Goal: Information Seeking & Learning: Learn about a topic

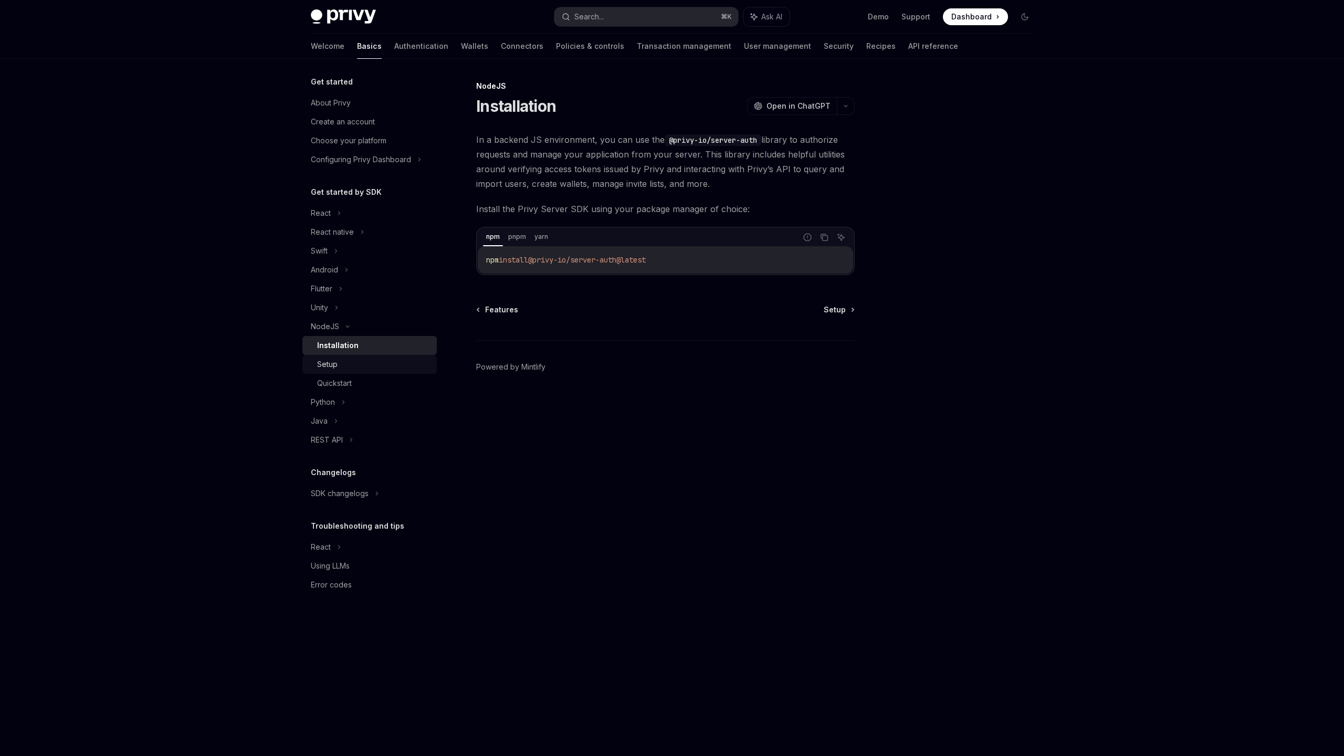
click at [334, 369] on div "Setup" at bounding box center [327, 364] width 20 height 13
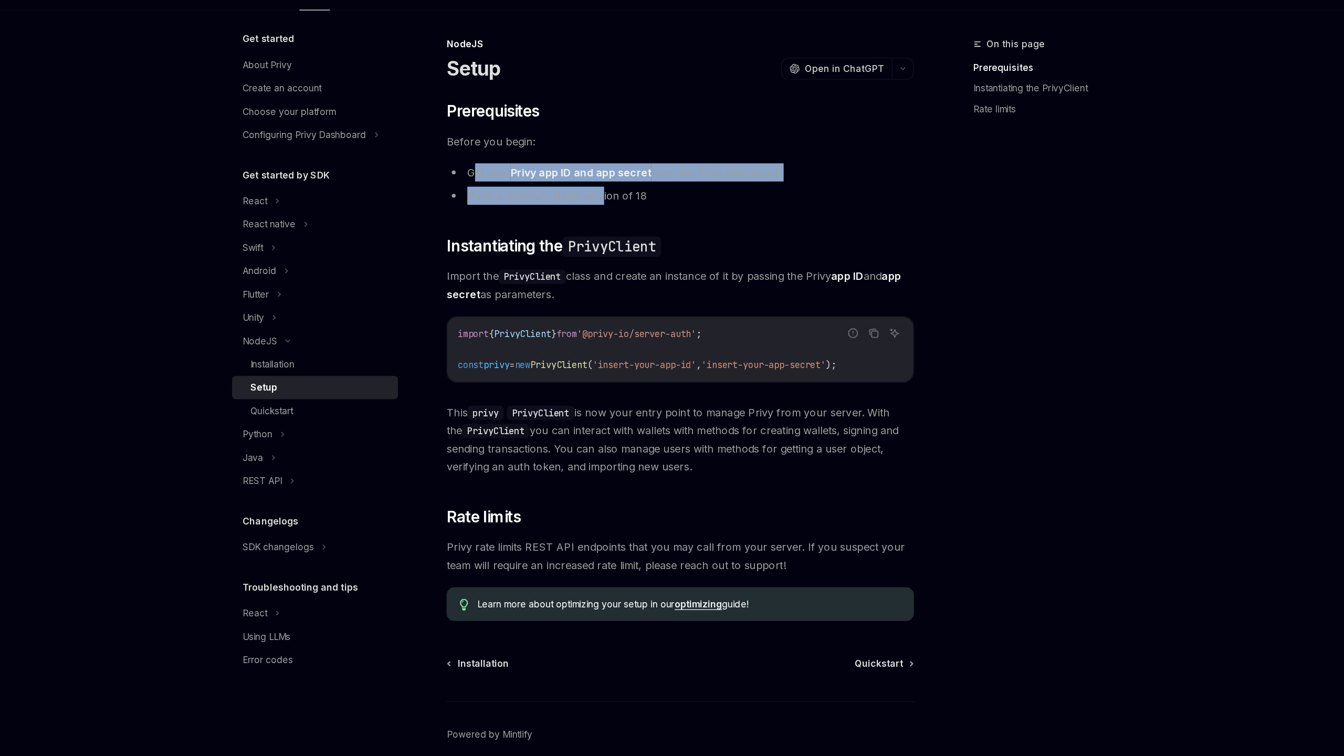
drag, startPoint x: 497, startPoint y: 190, endPoint x: 600, endPoint y: 215, distance: 106.0
click at [600, 215] on ul "Get your Privy app ID and app secret from the Privy Dashboard Have a minimum No…" at bounding box center [665, 200] width 379 height 34
click at [600, 215] on li "Have a minimum Node version of 18" at bounding box center [665, 209] width 379 height 15
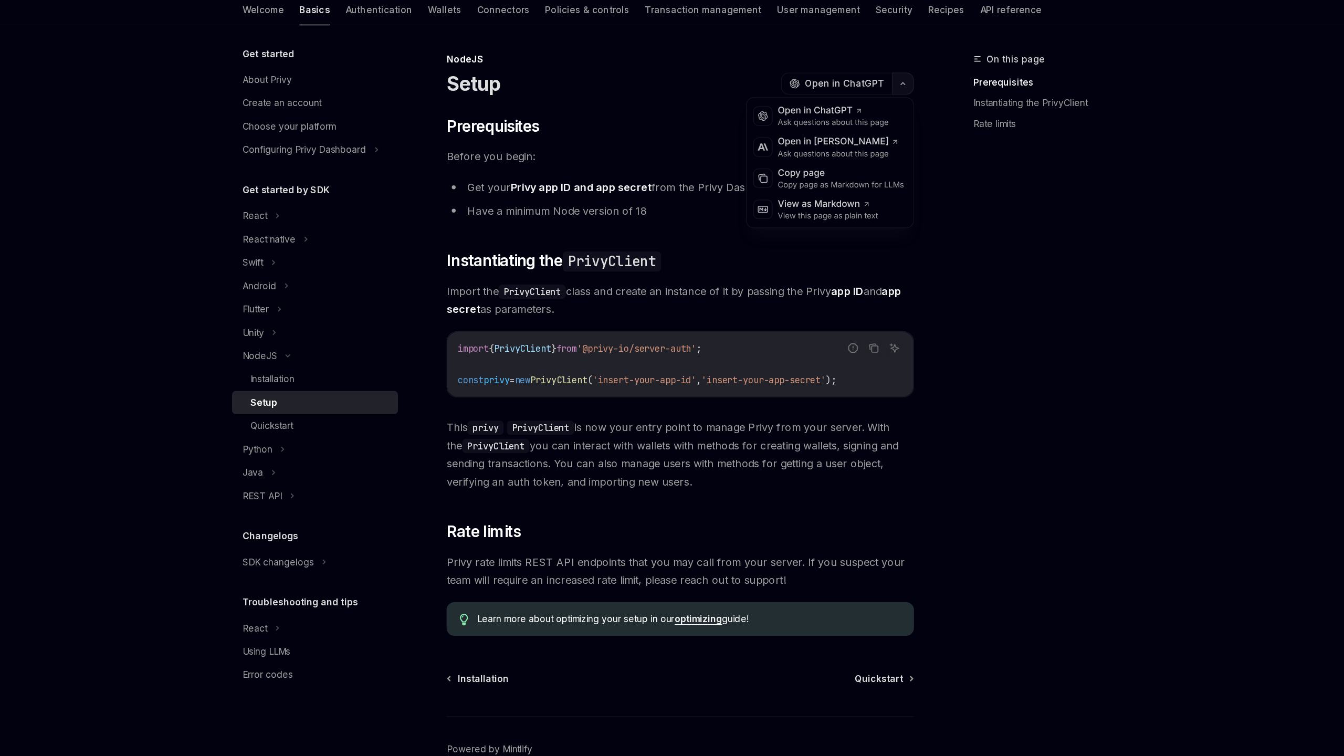
click at [843, 106] on icon "button" at bounding box center [846, 106] width 13 height 4
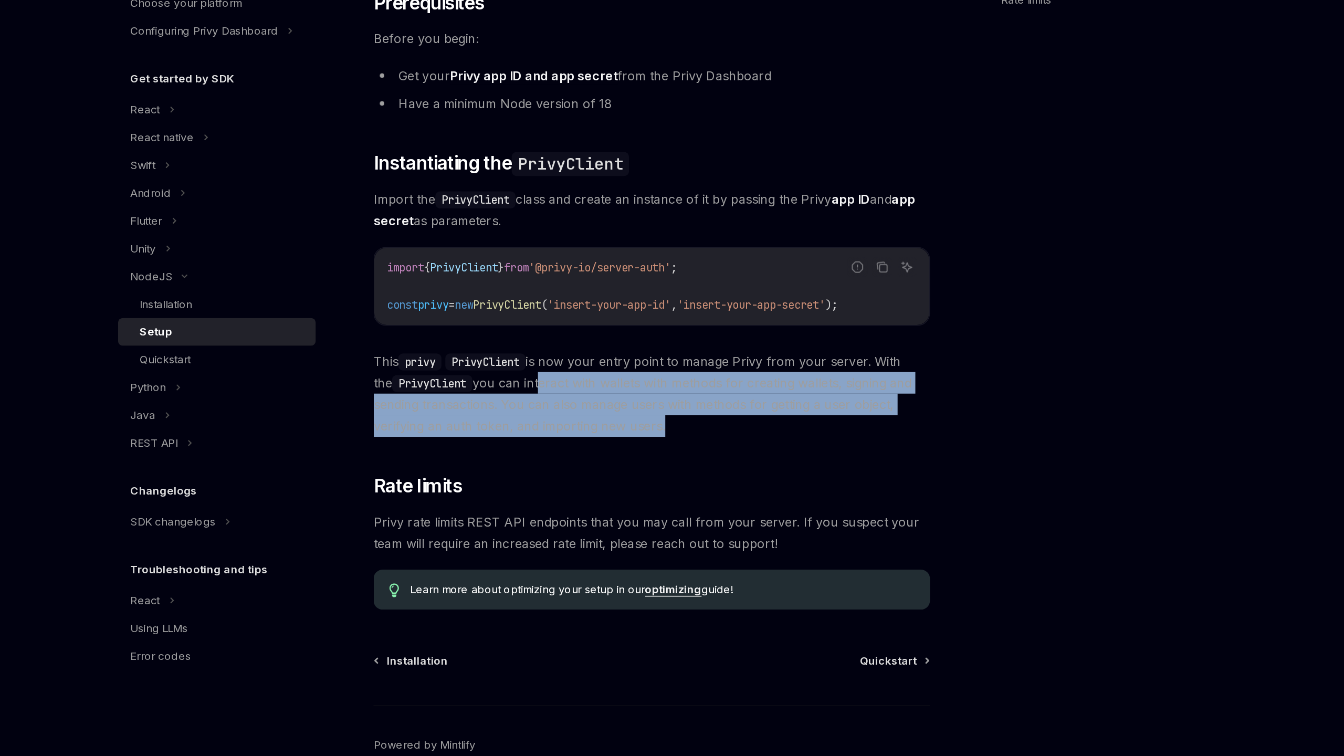
drag, startPoint x: 671, startPoint y: 425, endPoint x: 575, endPoint y: 401, distance: 99.2
click at [575, 401] on span "This privy PrivyClient is now your entry point to manage Privy from your server…" at bounding box center [665, 406] width 379 height 59
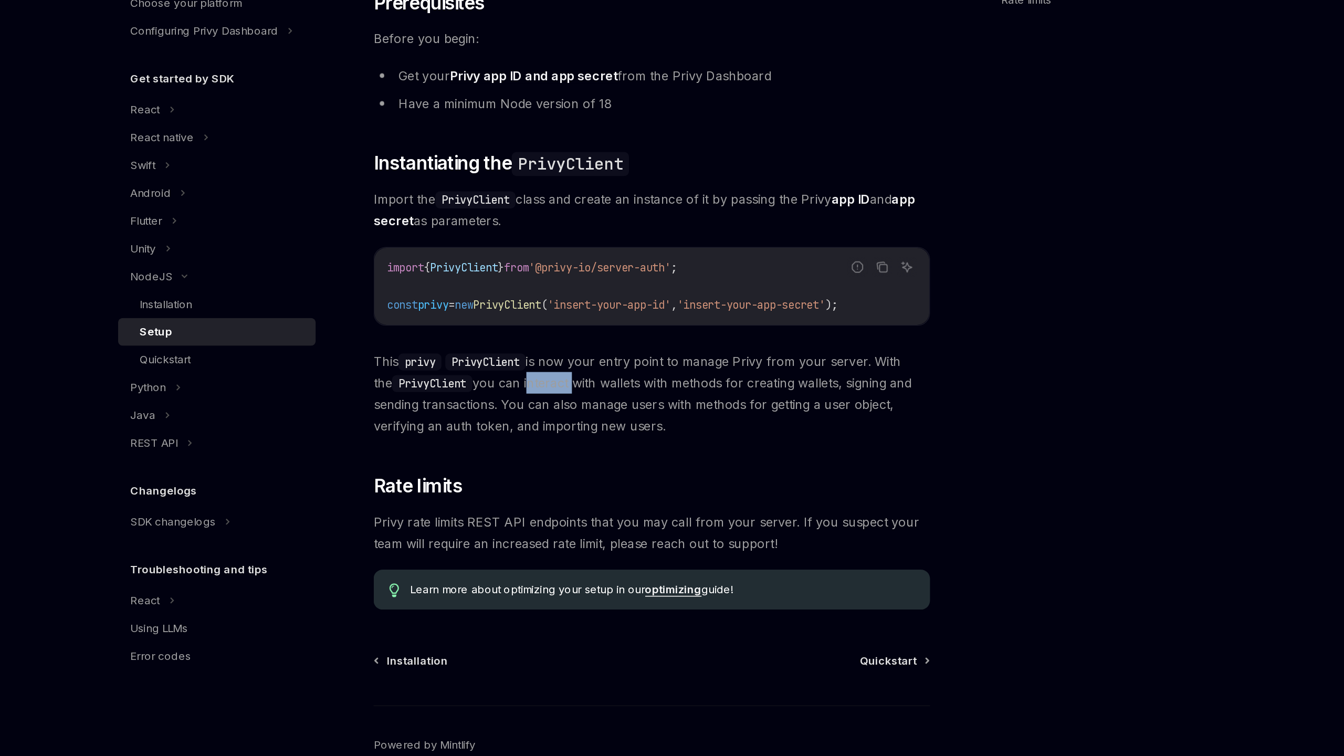
click at [575, 401] on span "This privy PrivyClient is now your entry point to manage Privy from your server…" at bounding box center [665, 406] width 379 height 59
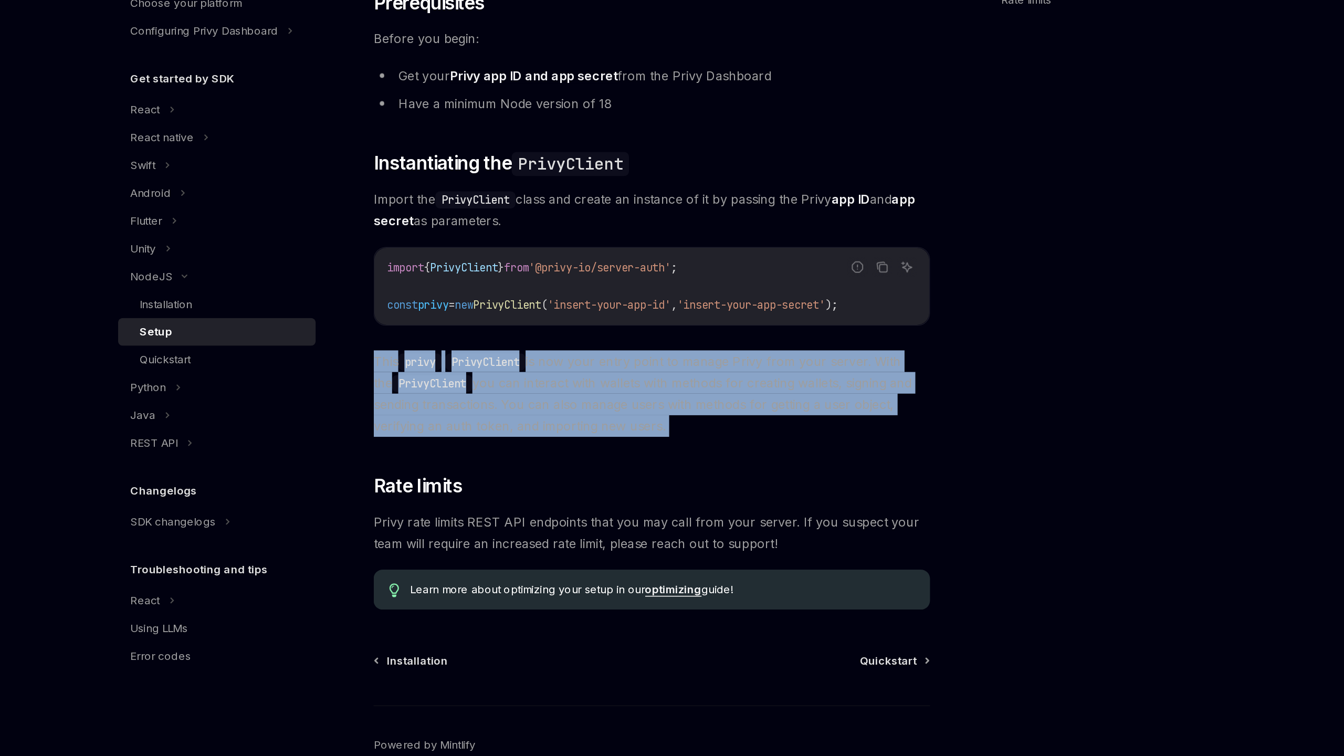
click at [575, 401] on span "This privy PrivyClient is now your entry point to manage Privy from your server…" at bounding box center [665, 406] width 379 height 59
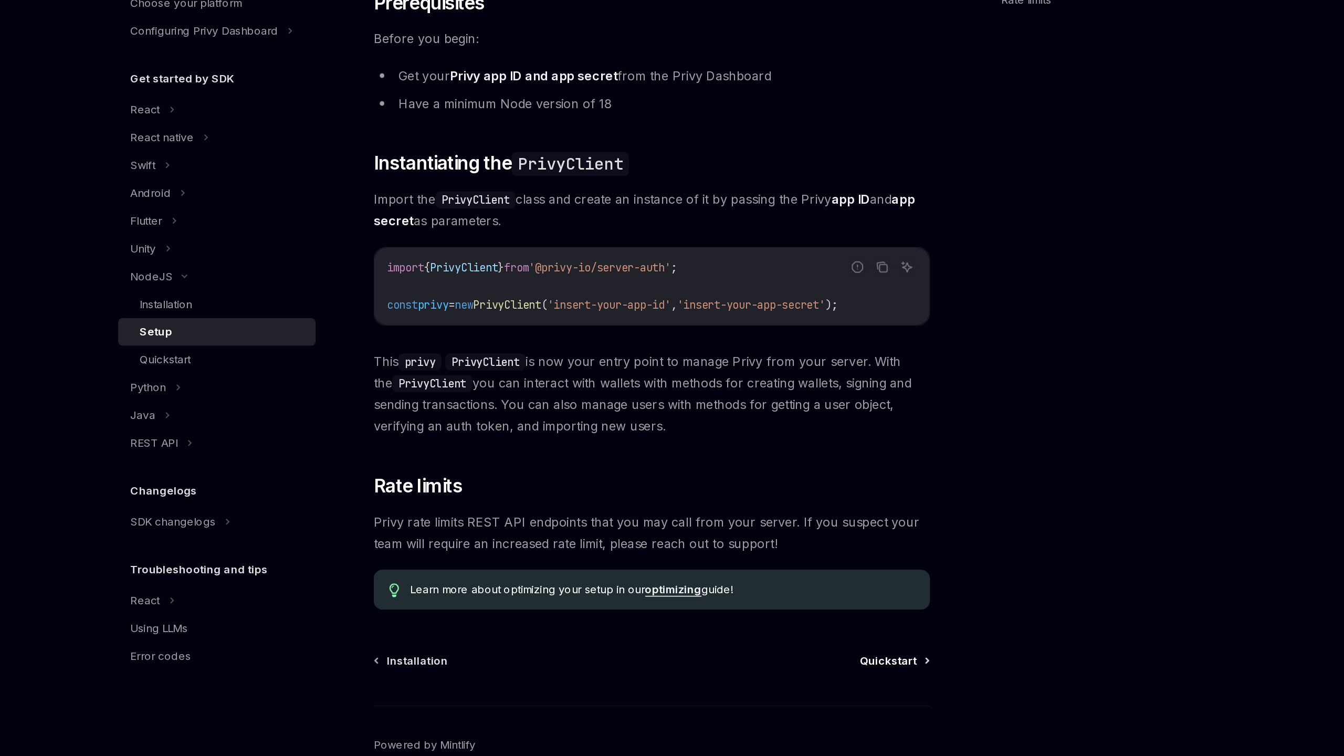
click at [827, 589] on span "Quickstart" at bounding box center [826, 588] width 39 height 11
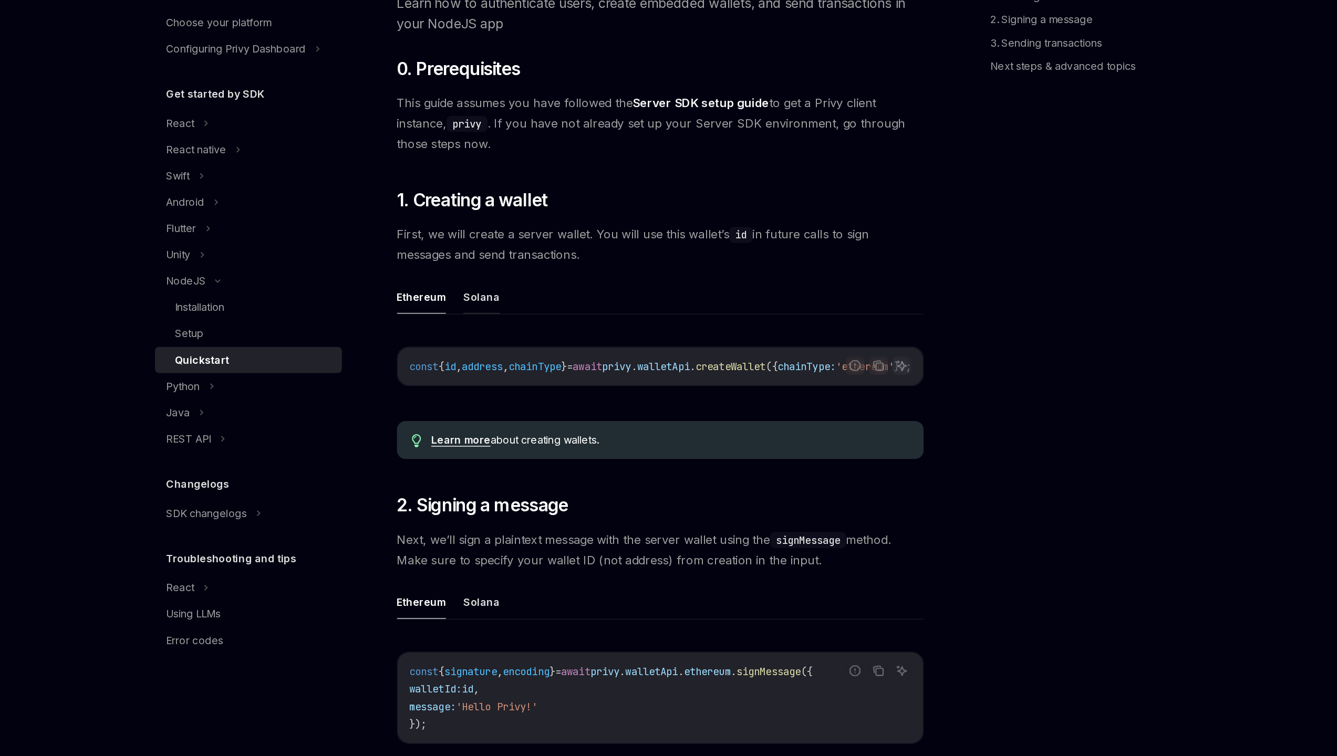
click at [527, 330] on button "Solana" at bounding box center [533, 338] width 26 height 25
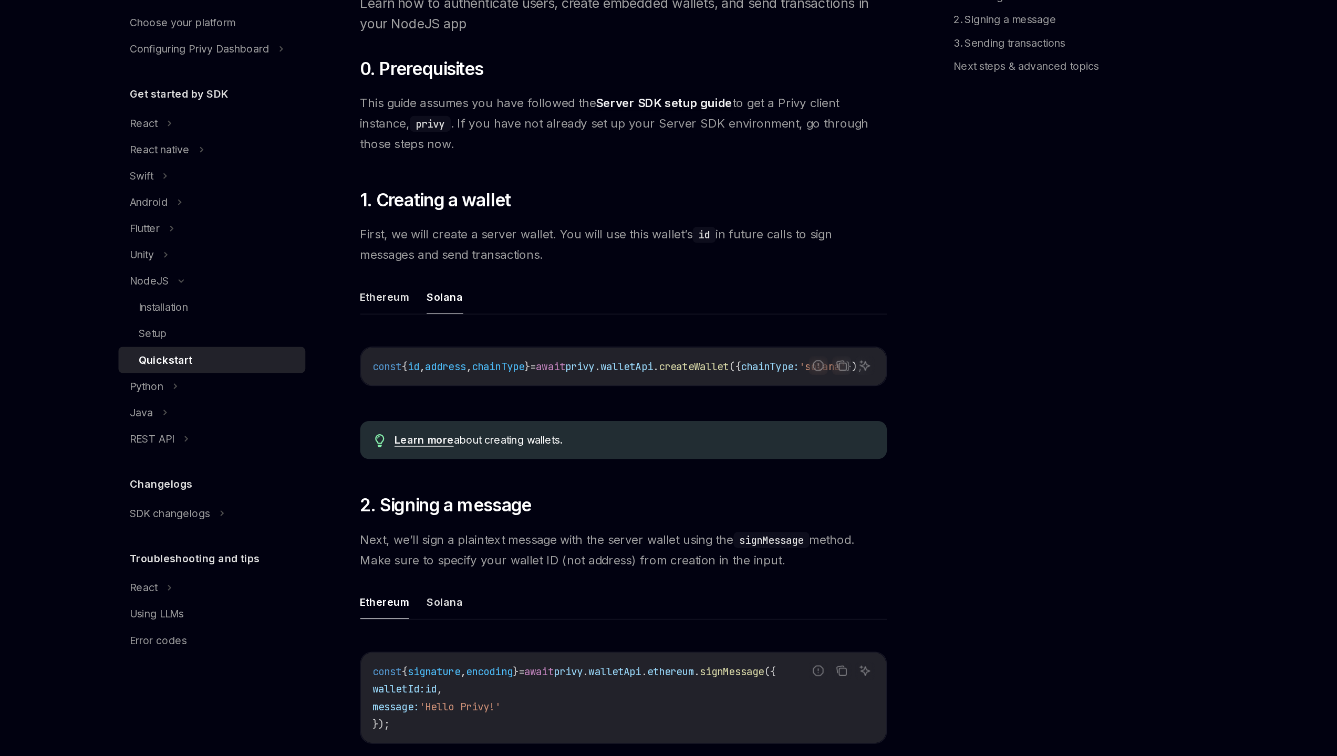
drag, startPoint x: 641, startPoint y: 401, endPoint x: 674, endPoint y: 400, distance: 33.1
click at [674, 400] on div "const { id , address , chainType } = await privy . walletApi . createWallet ({ …" at bounding box center [662, 387] width 378 height 27
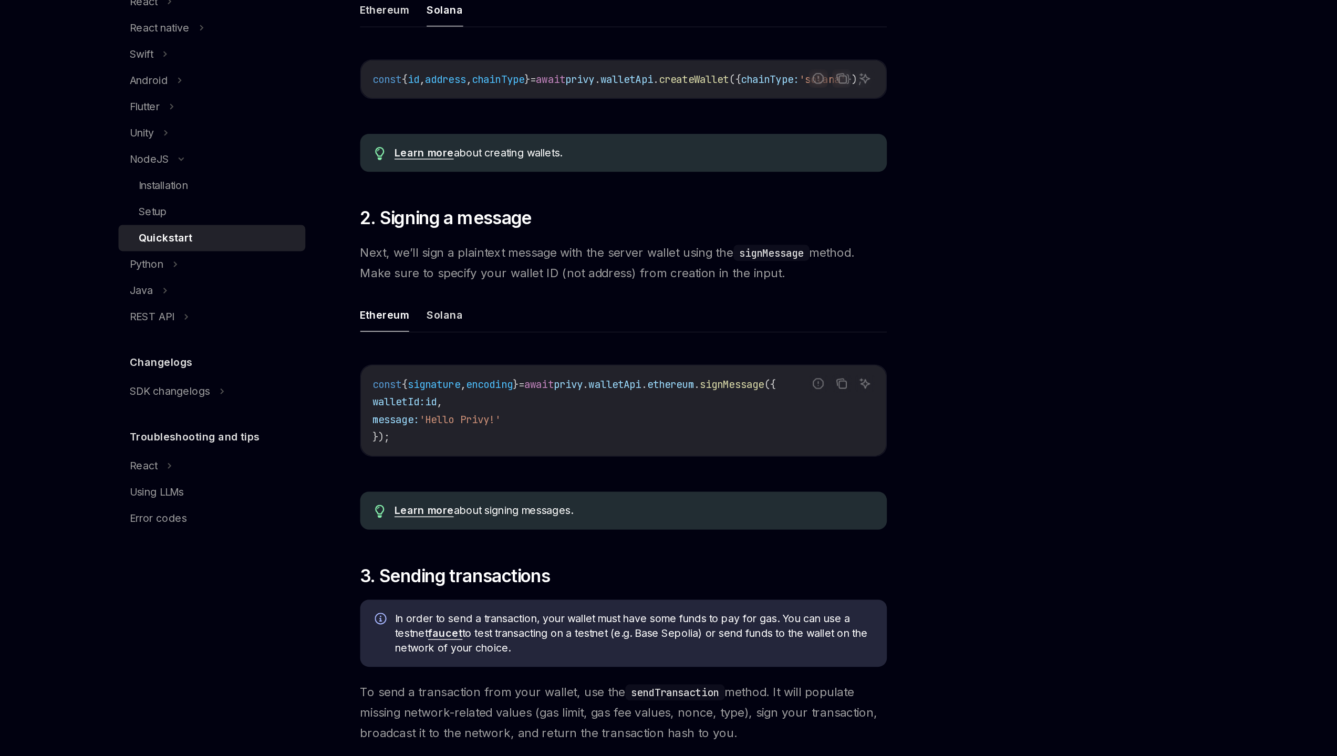
scroll to position [120, 0]
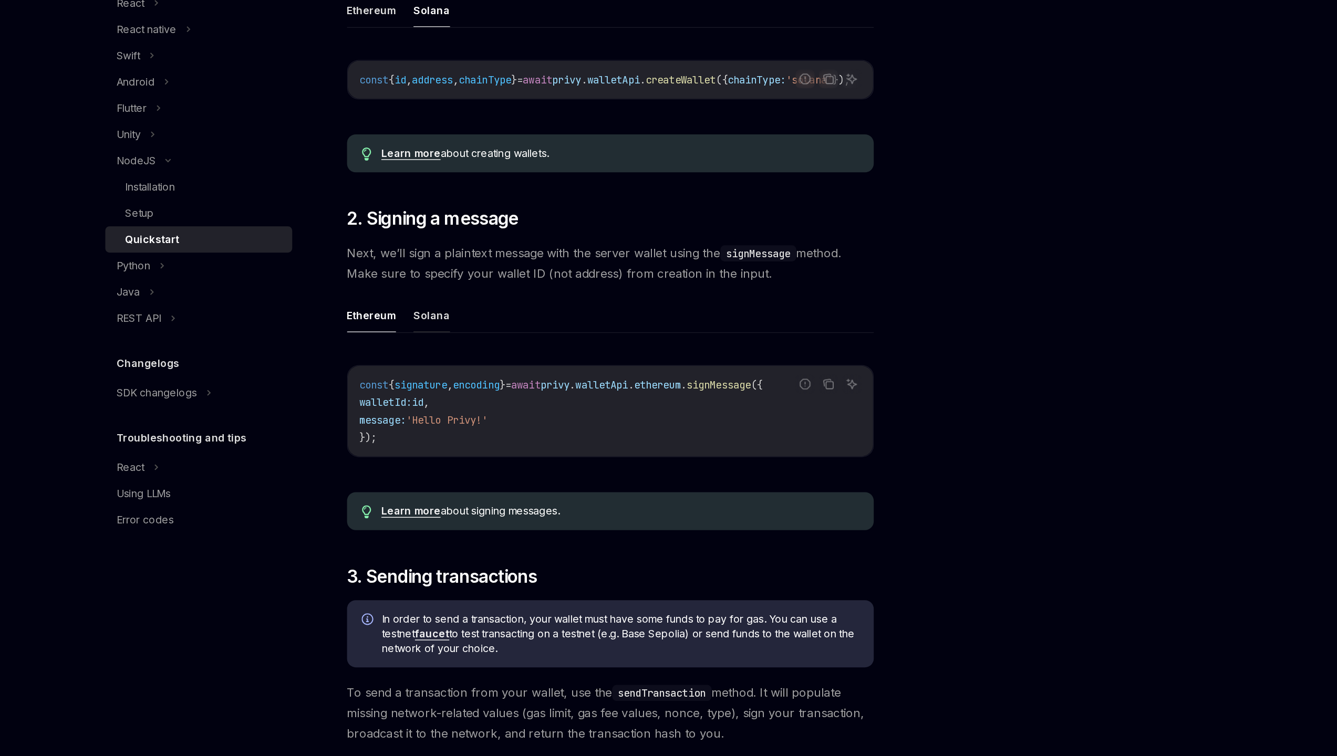
click at [533, 447] on button "Solana" at bounding box center [533, 437] width 26 height 25
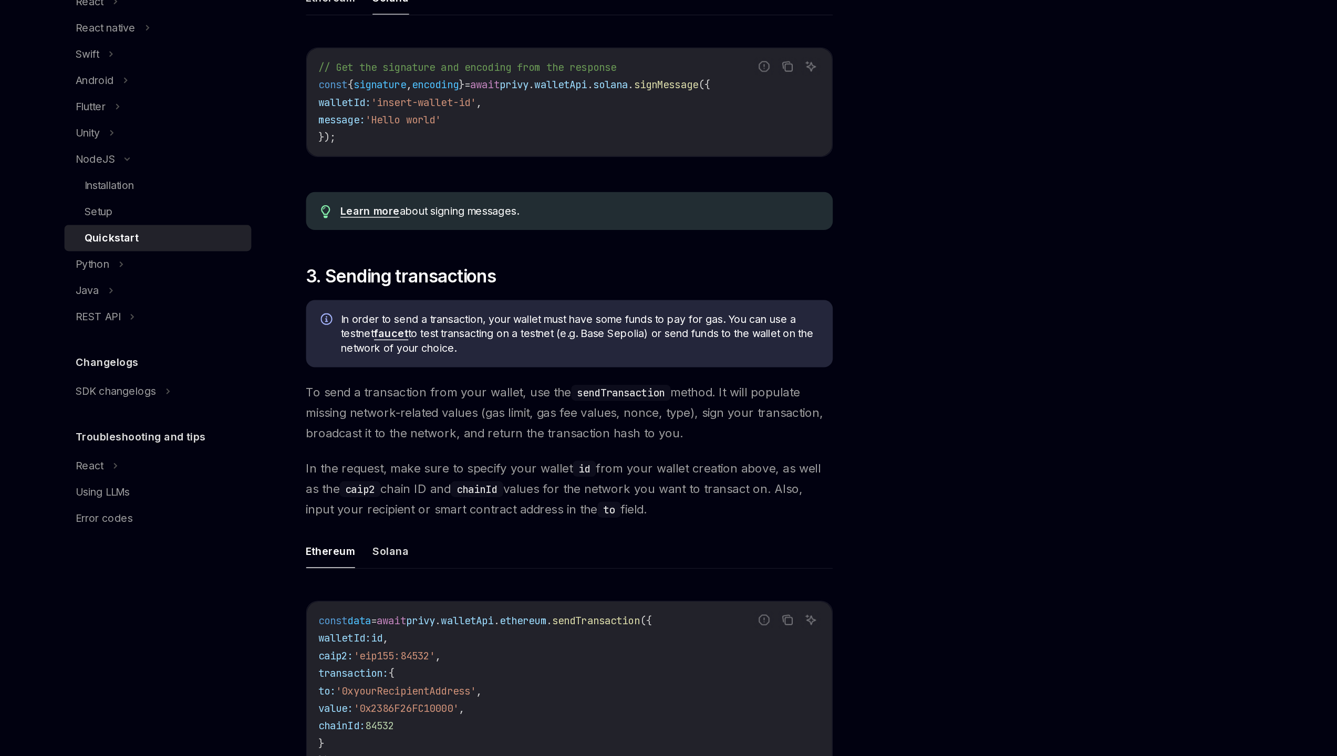
scroll to position [411, 0]
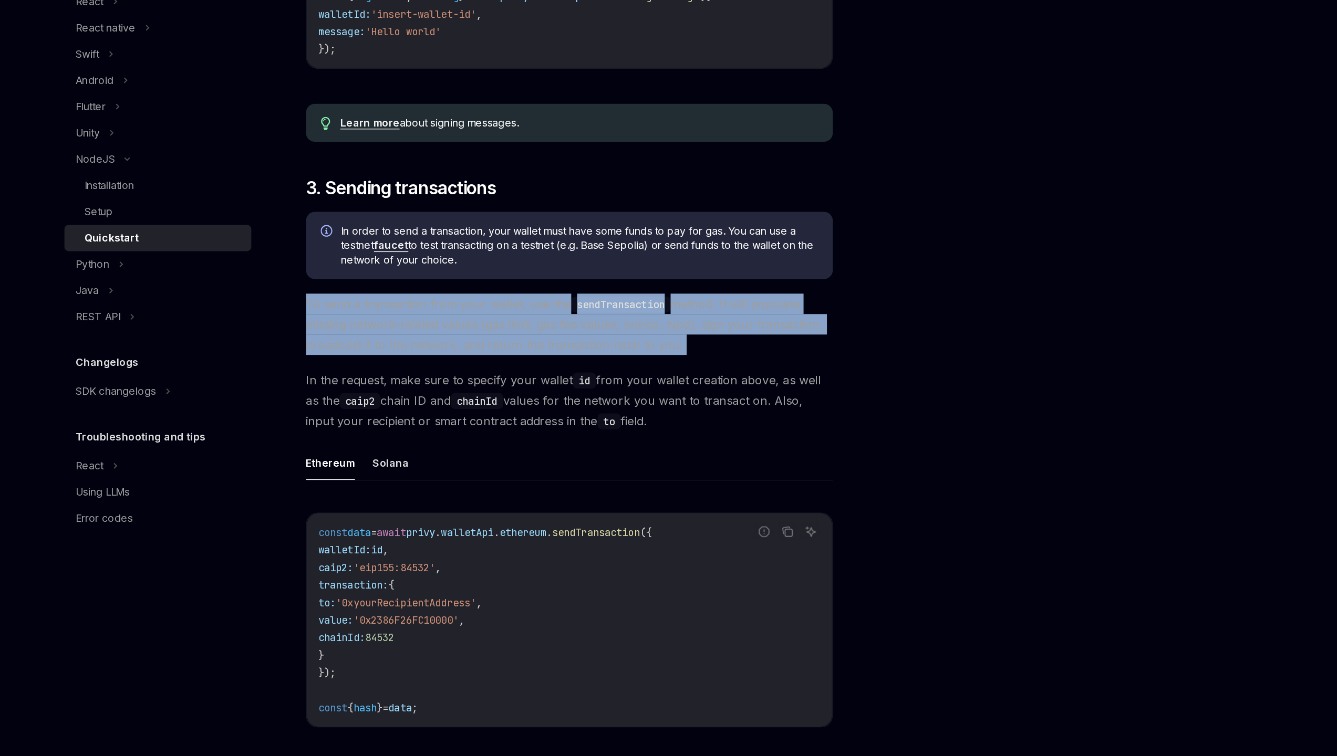
drag, startPoint x: 474, startPoint y: 432, endPoint x: 627, endPoint y: 477, distance: 158.9
click at [627, 477] on div "​ 0. Prerequisites This guide assumes you have followed the Server SDK setup gu…" at bounding box center [662, 383] width 379 height 1256
drag, startPoint x: 467, startPoint y: 427, endPoint x: 640, endPoint y: 463, distance: 176.5
click at [640, 463] on div "NodeJS Quickstart OpenAI Open in ChatGPT Learn how to authenticate users, creat…" at bounding box center [564, 418] width 580 height 1498
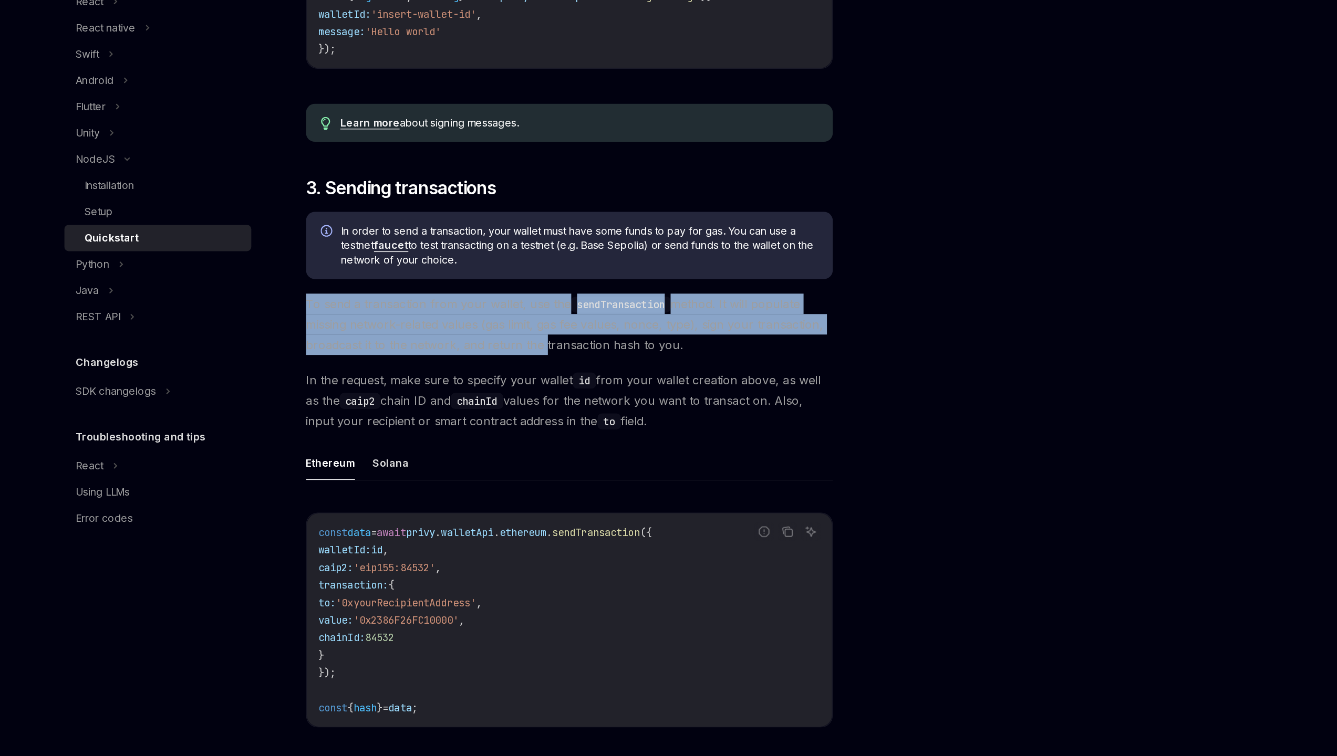
click at [640, 463] on span "To send a transaction from your wallet, use the sendTransaction method. It will…" at bounding box center [662, 445] width 379 height 44
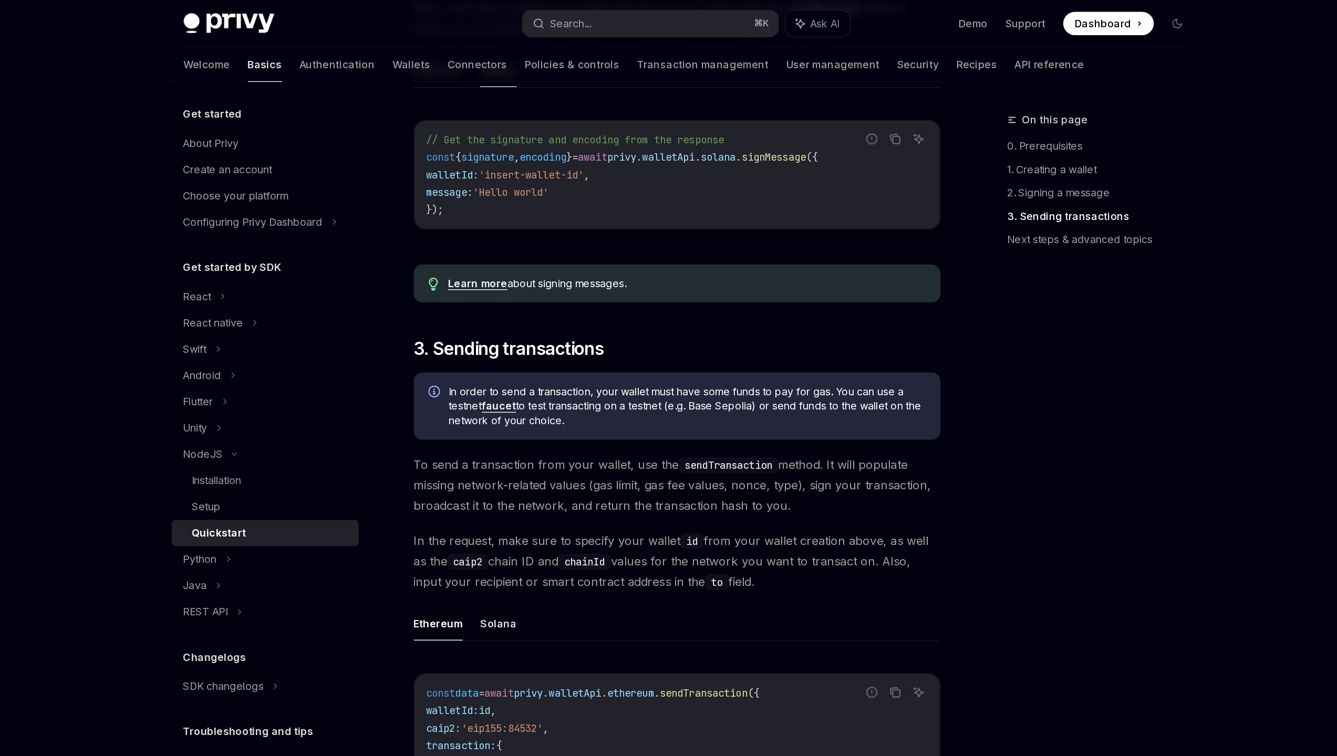
scroll to position [474, 0]
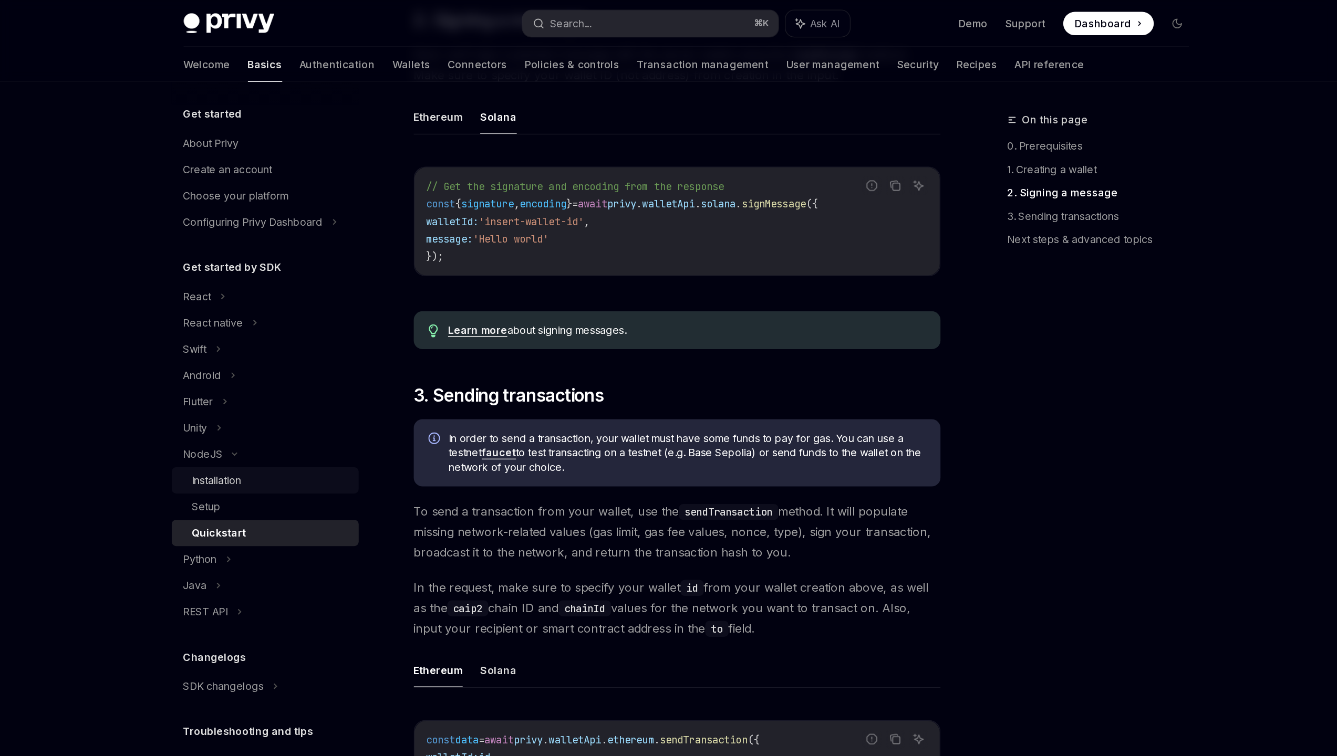
click at [339, 347] on div "Installation" at bounding box center [332, 345] width 36 height 13
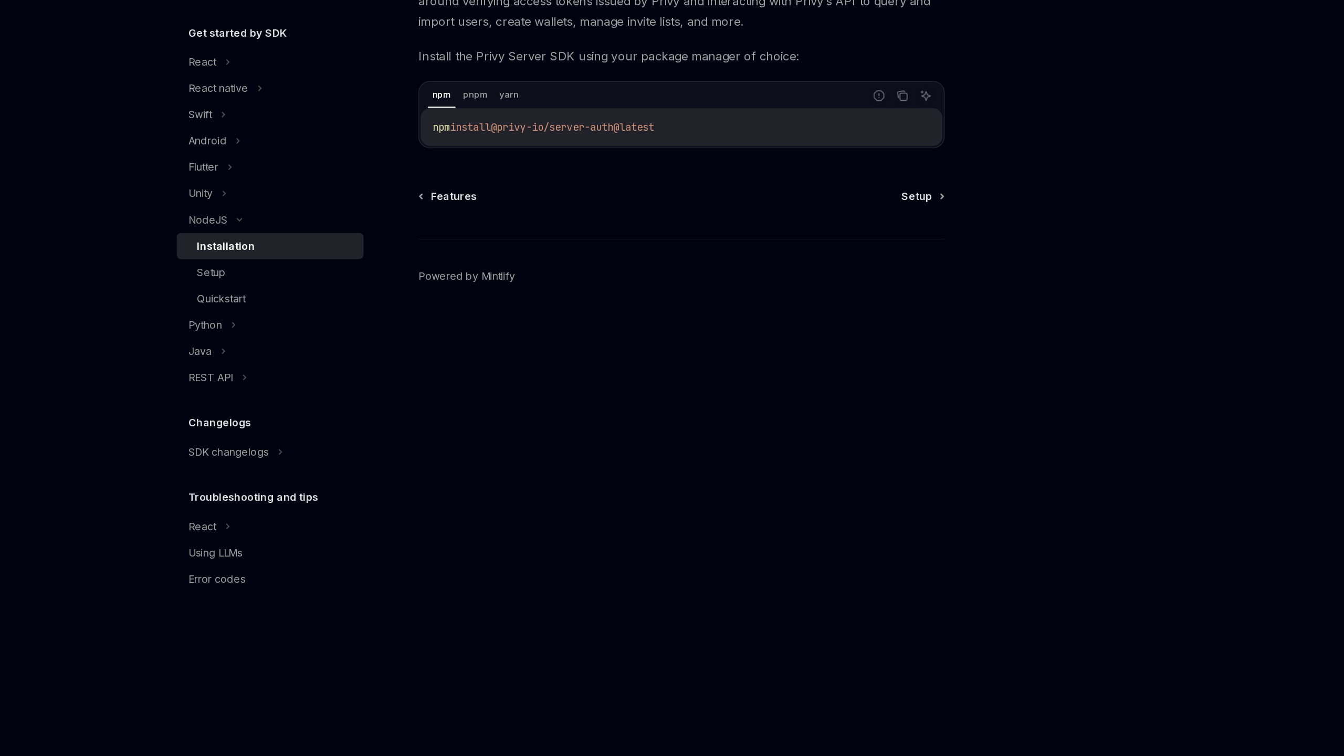
drag, startPoint x: 539, startPoint y: 262, endPoint x: 753, endPoint y: 267, distance: 213.8
click at [753, 267] on div "npm install @privy-io/server-auth@latest" at bounding box center [666, 259] width 376 height 27
copy span "@privy-io/server-auth@latest"
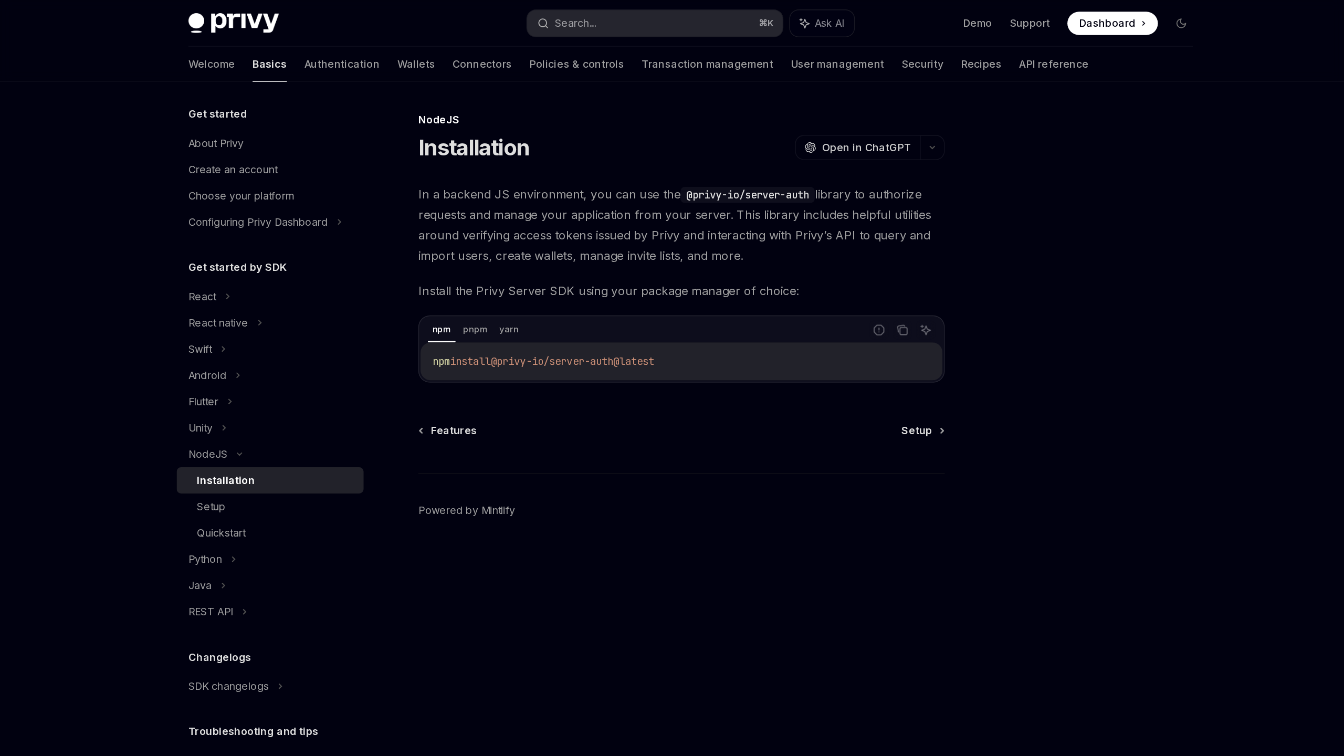
click at [654, 390] on footer "Powered by Mintlify" at bounding box center [665, 385] width 379 height 91
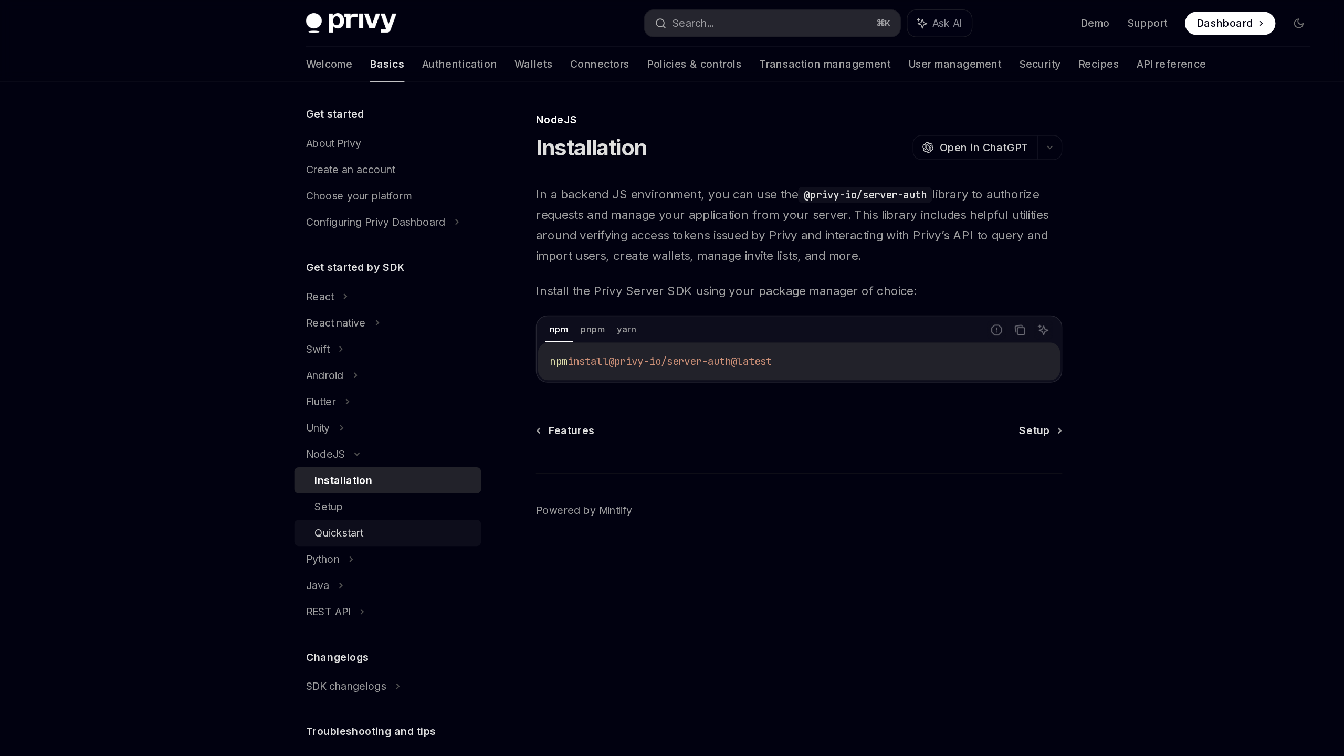
click at [370, 385] on div "Quickstart" at bounding box center [373, 383] width 113 height 13
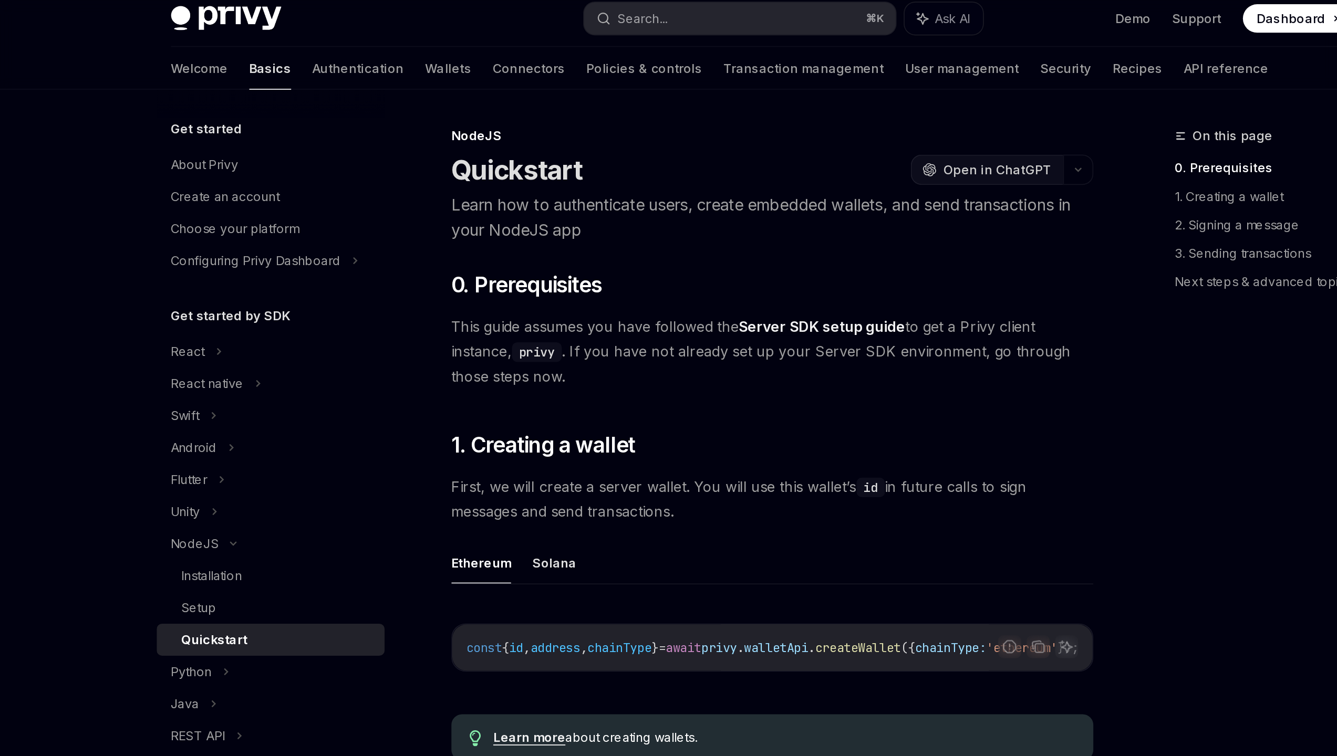
click at [806, 101] on span "Open in ChatGPT" at bounding box center [795, 106] width 64 height 11
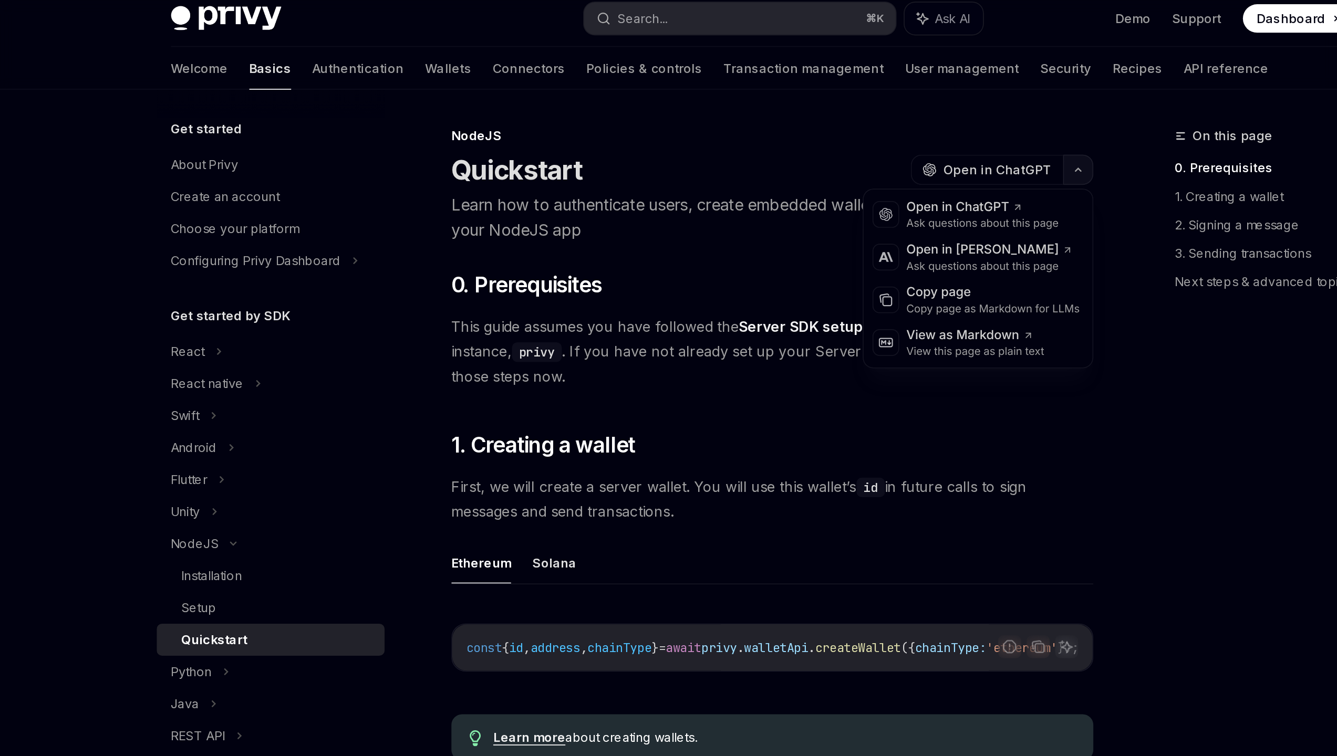
click at [846, 105] on button "button" at bounding box center [842, 106] width 18 height 18
click at [688, 174] on h2 "​ 0. Prerequisites" at bounding box center [662, 174] width 379 height 17
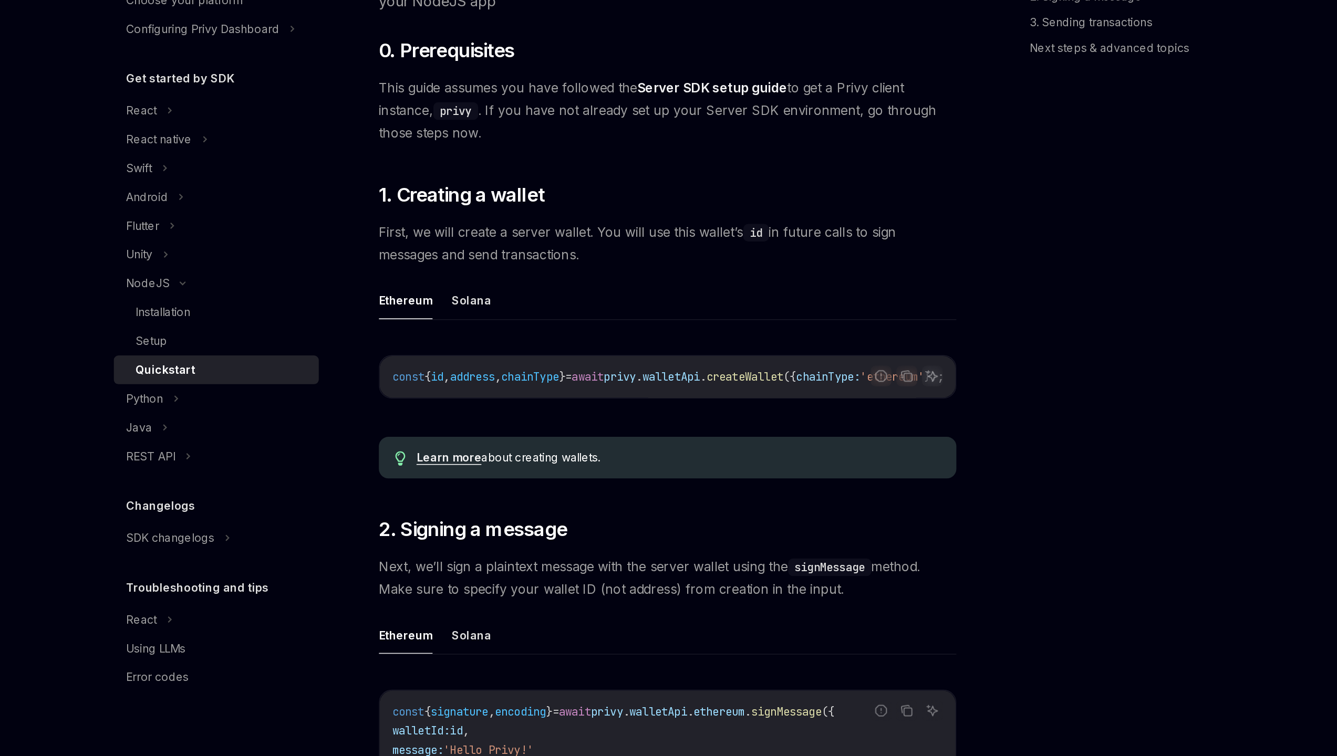
click at [518, 333] on ul "Ethereum Solana" at bounding box center [662, 338] width 379 height 25
click at [523, 335] on button "Solana" at bounding box center [533, 338] width 26 height 25
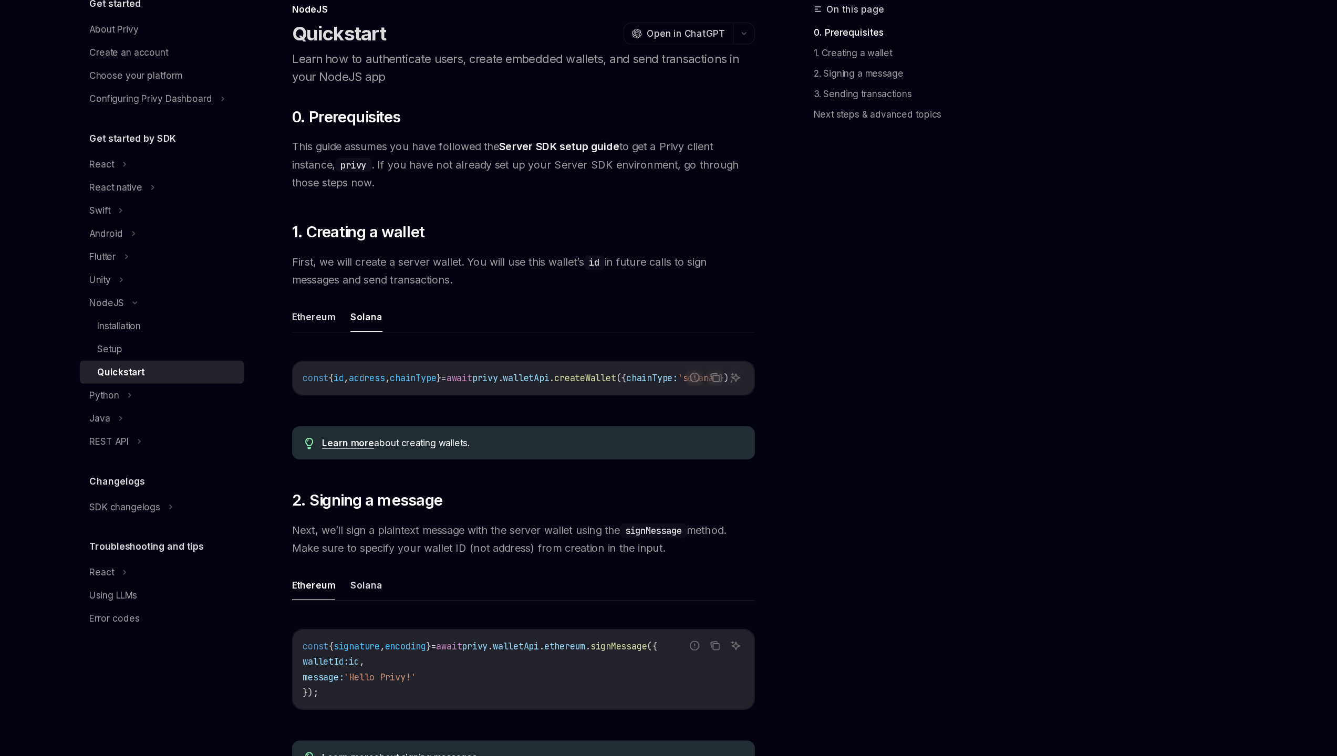
click at [510, 446] on link "Learn more" at bounding box center [518, 440] width 43 height 9
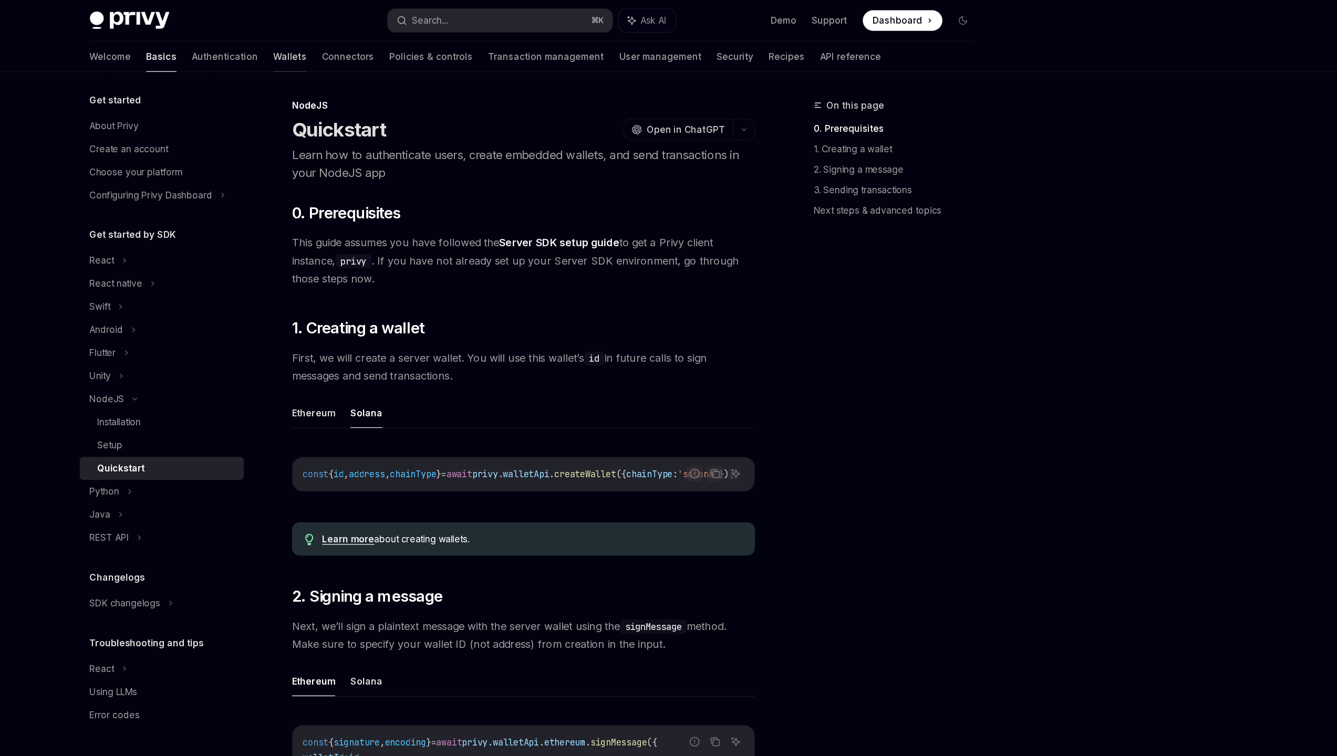
click at [457, 46] on link "Wallets" at bounding box center [470, 46] width 27 height 25
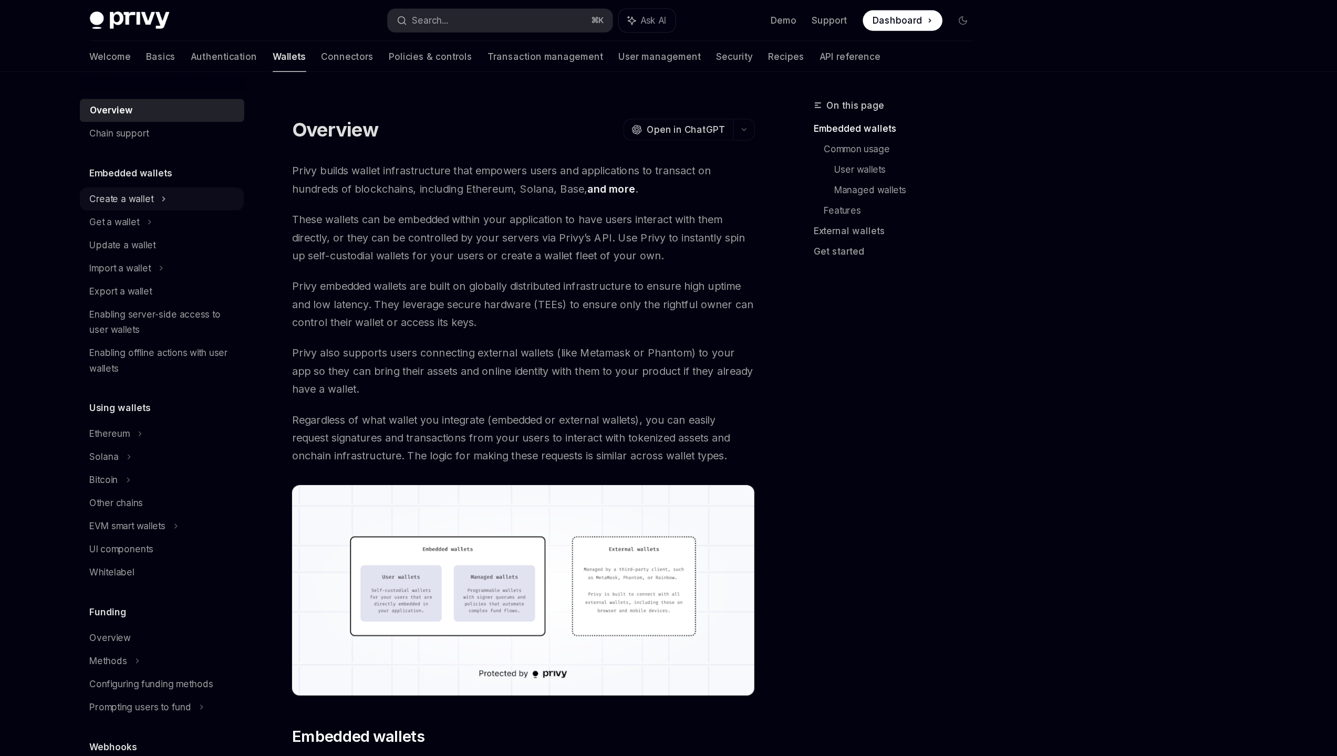
click at [343, 170] on div "Create a wallet" at bounding box center [366, 162] width 134 height 19
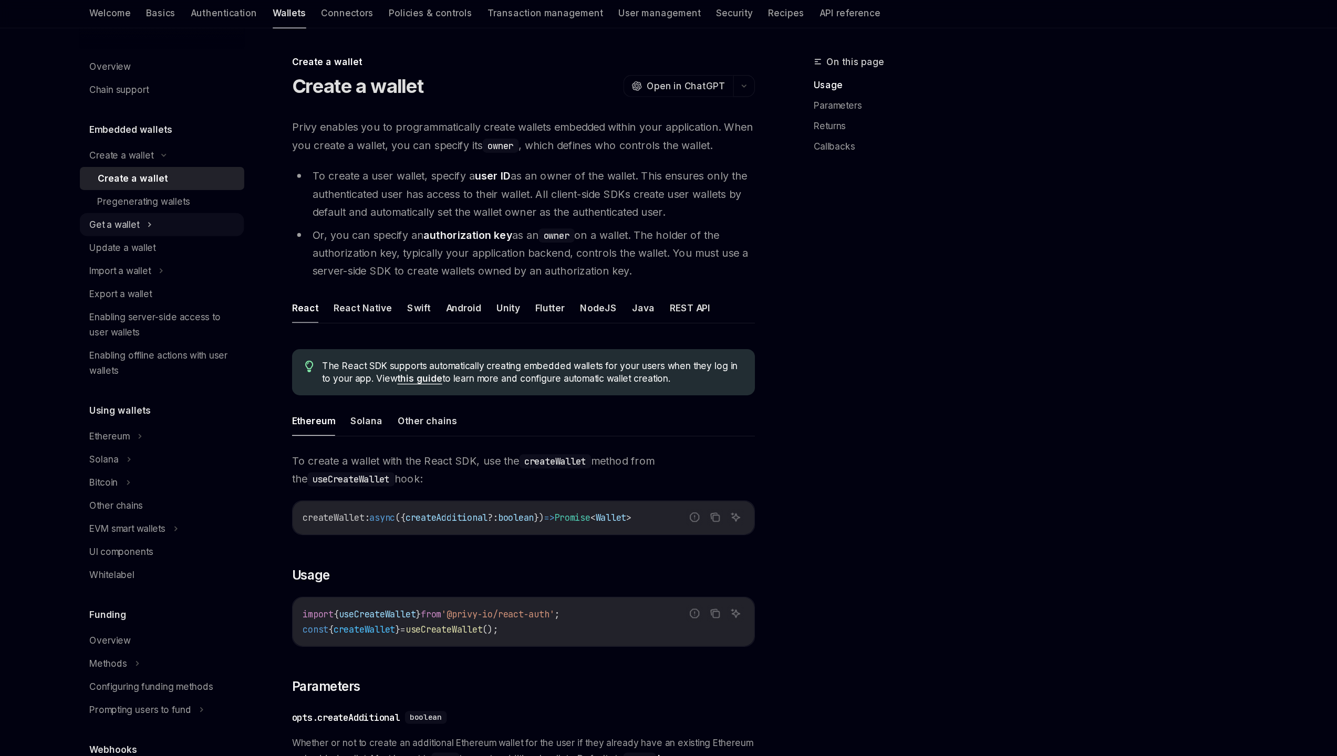
click at [386, 214] on div "Get a wallet" at bounding box center [366, 219] width 134 height 19
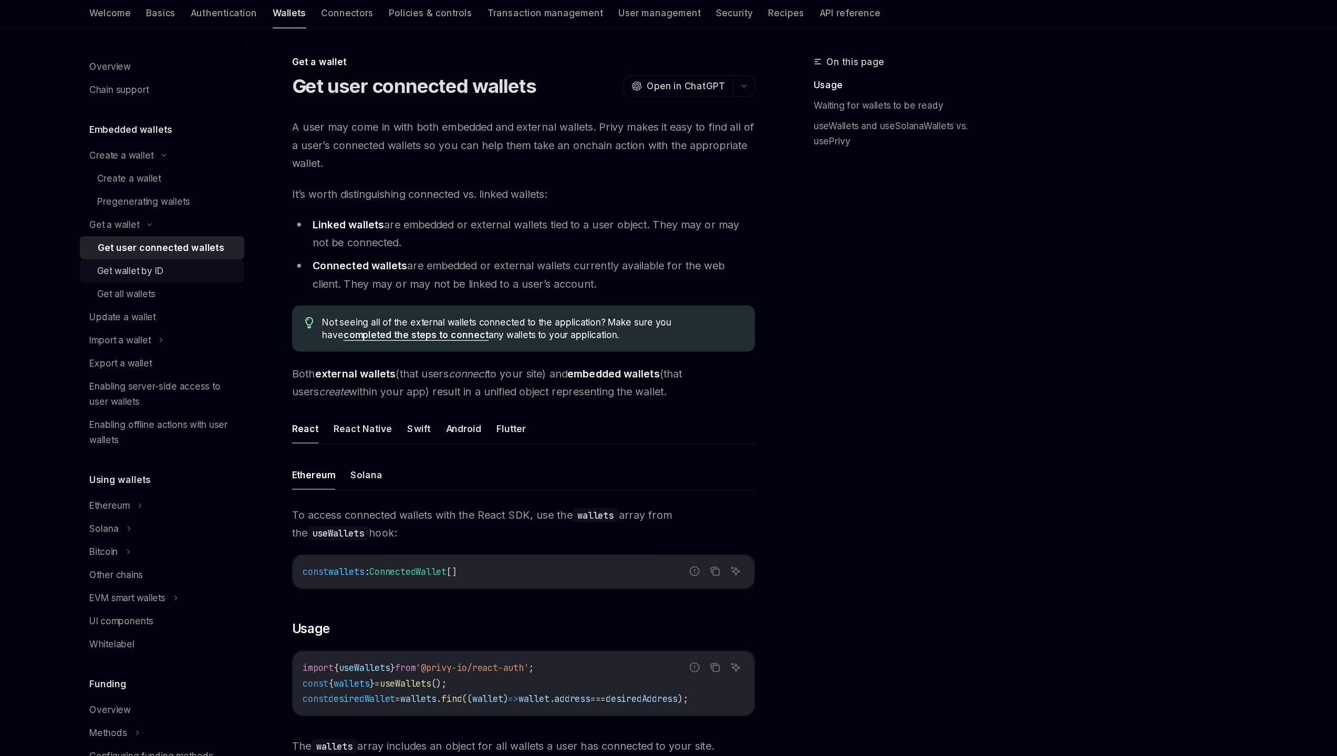
click at [371, 255] on div "Get wallet by ID" at bounding box center [370, 257] width 113 height 13
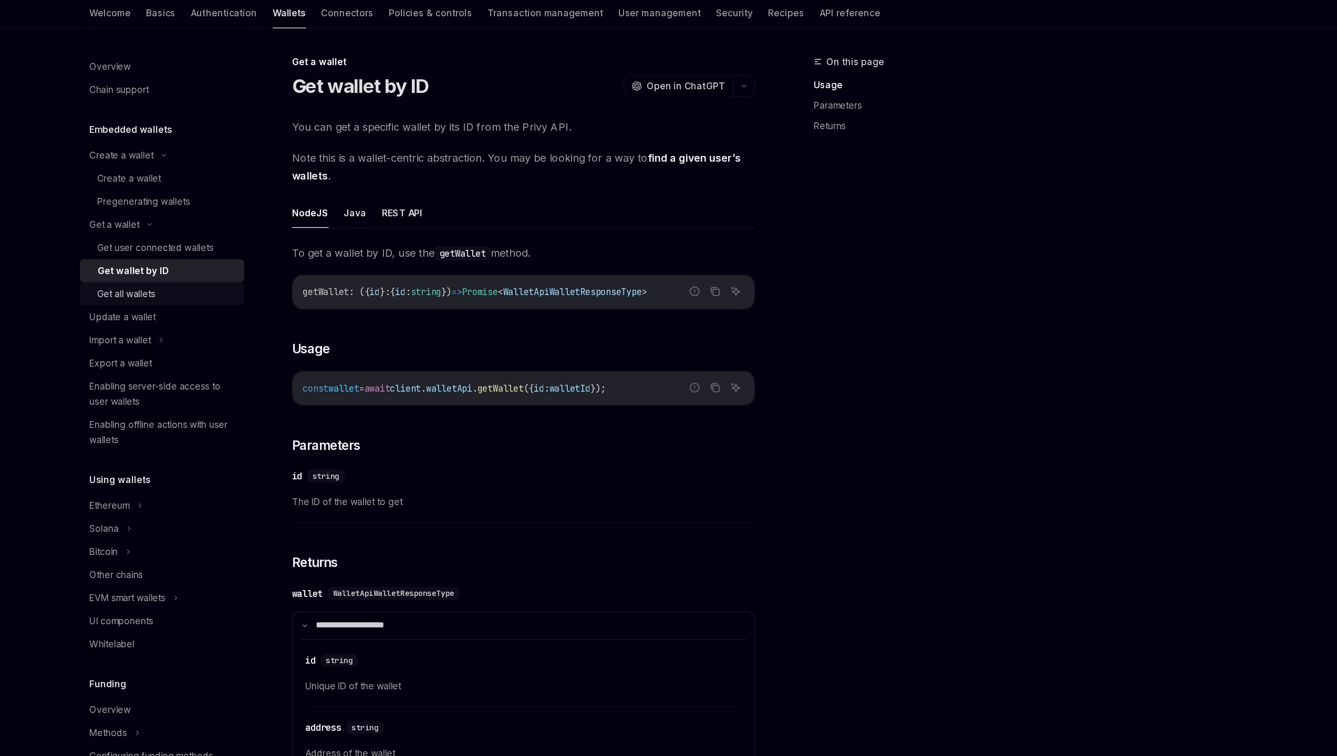
click at [383, 271] on div "Get all wallets" at bounding box center [370, 276] width 113 height 13
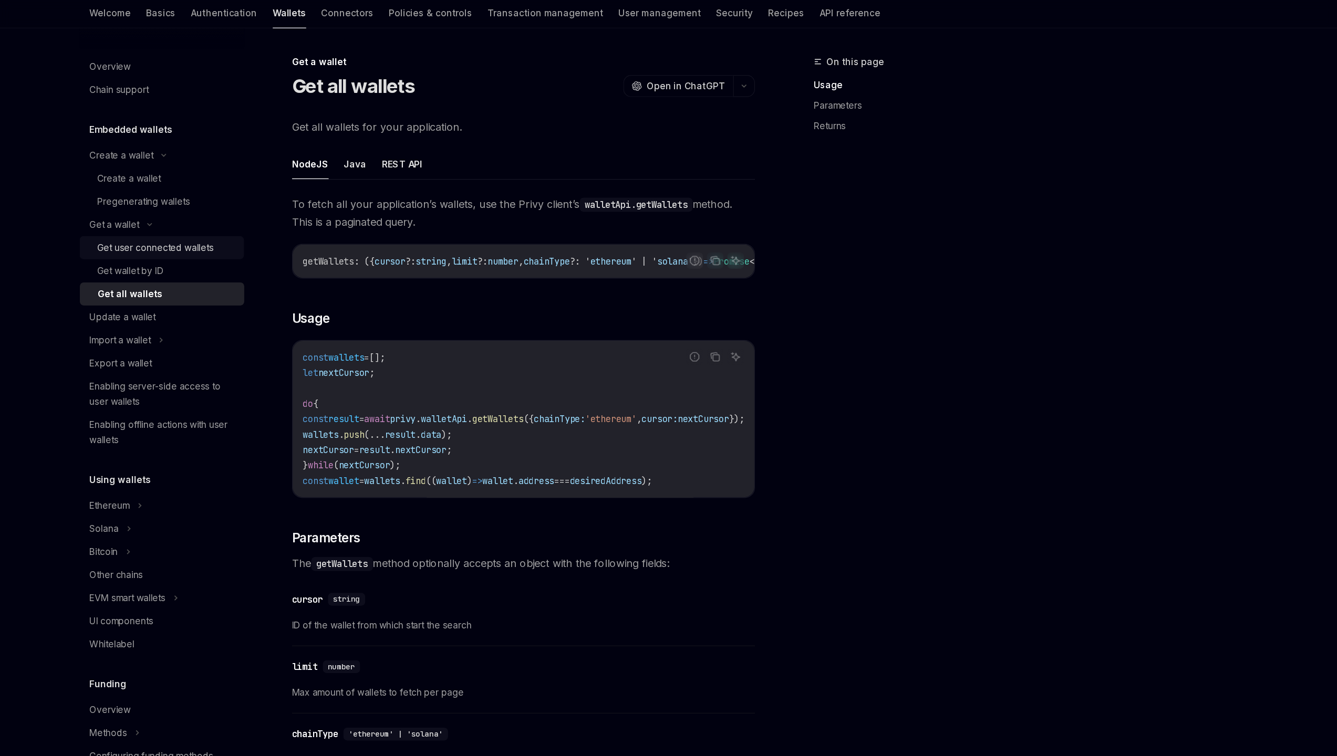
click at [380, 242] on div "Get user connected wallets" at bounding box center [361, 238] width 95 height 13
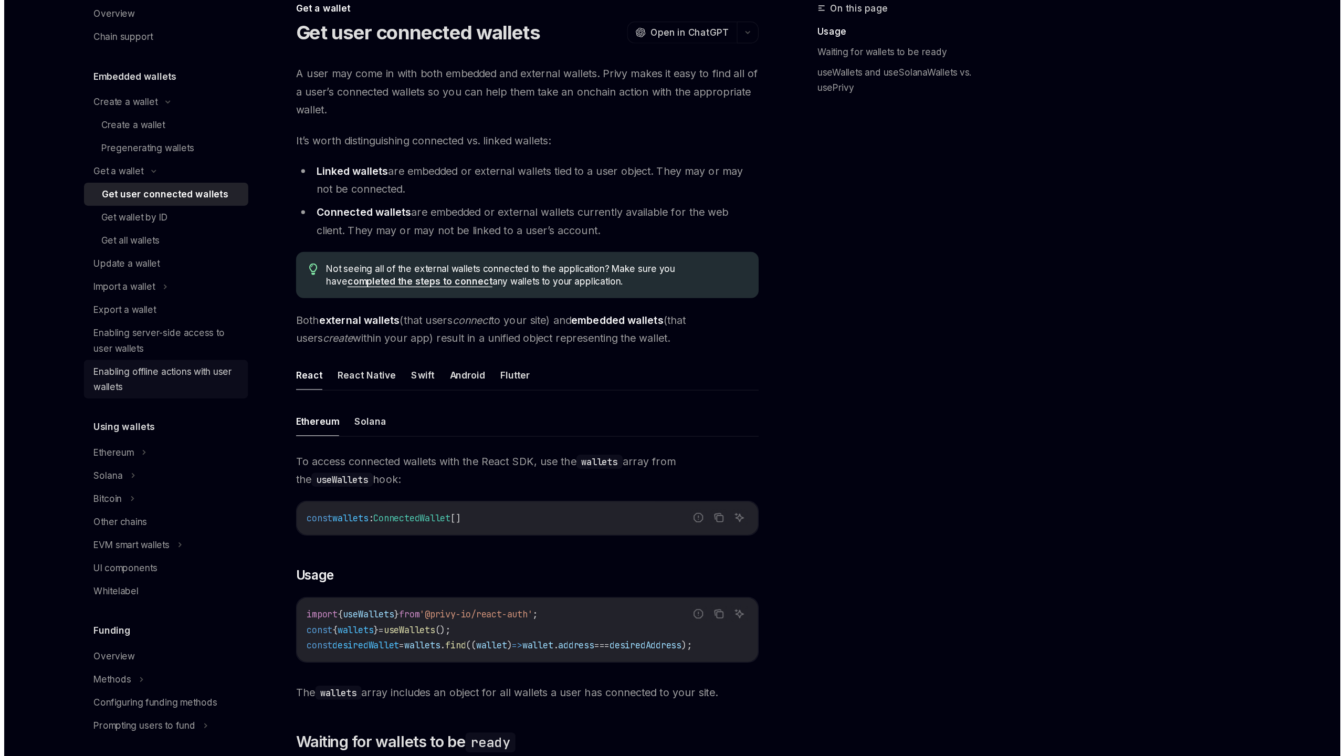
scroll to position [12, 0]
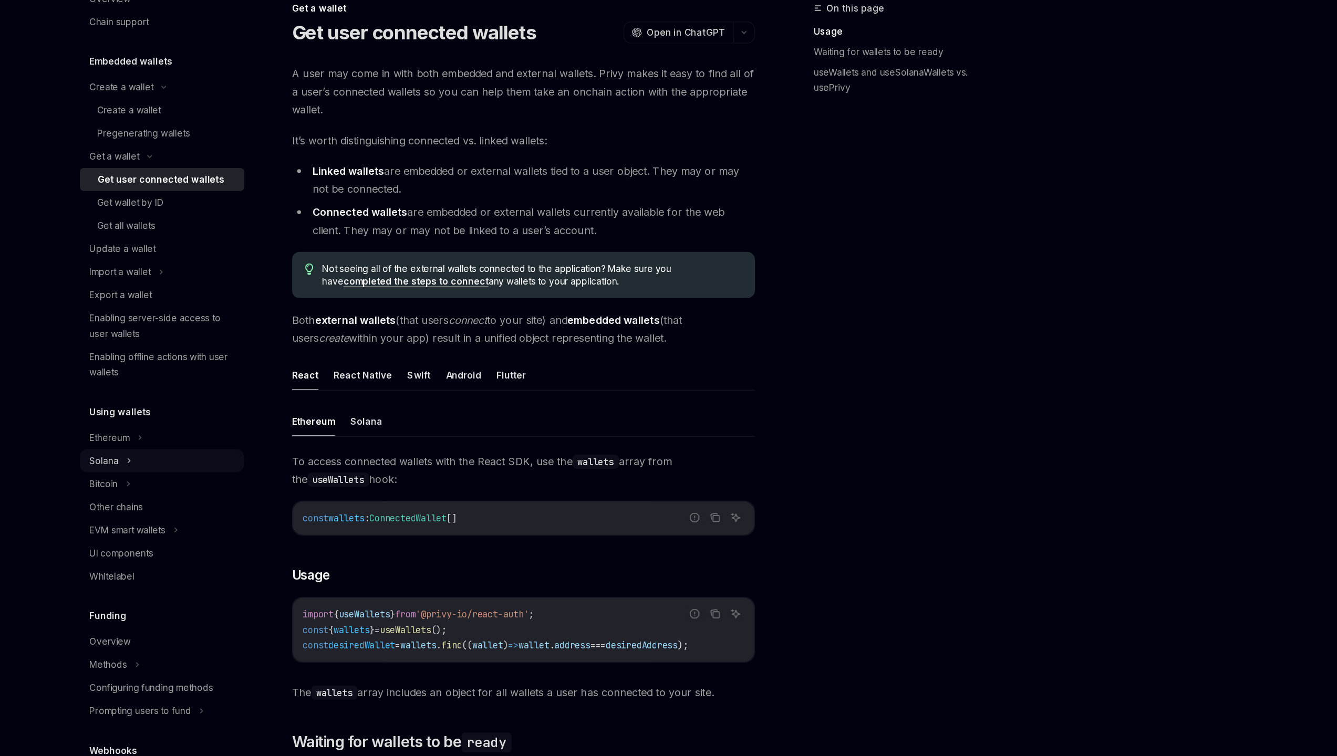
click at [331, 454] on div "Solana" at bounding box center [366, 456] width 134 height 19
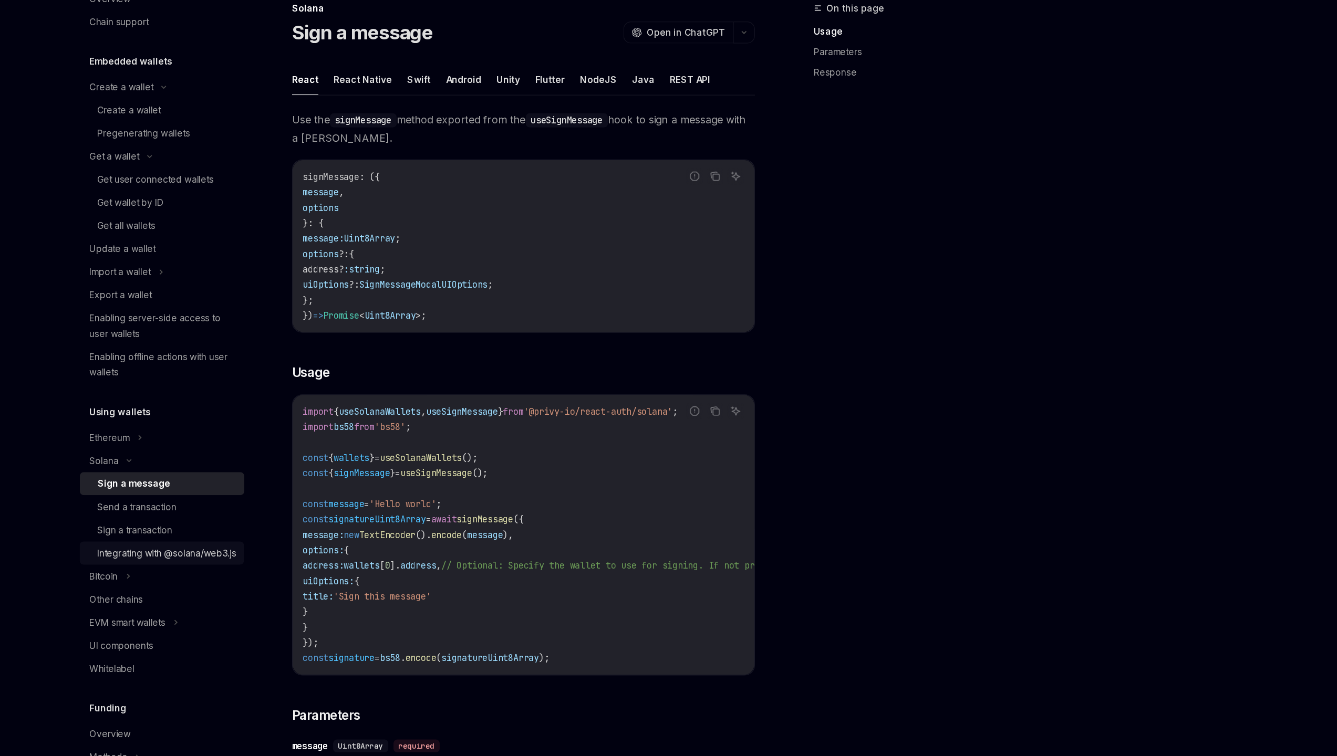
click at [330, 534] on div "Integrating with @solana/web3.js" at bounding box center [370, 532] width 113 height 13
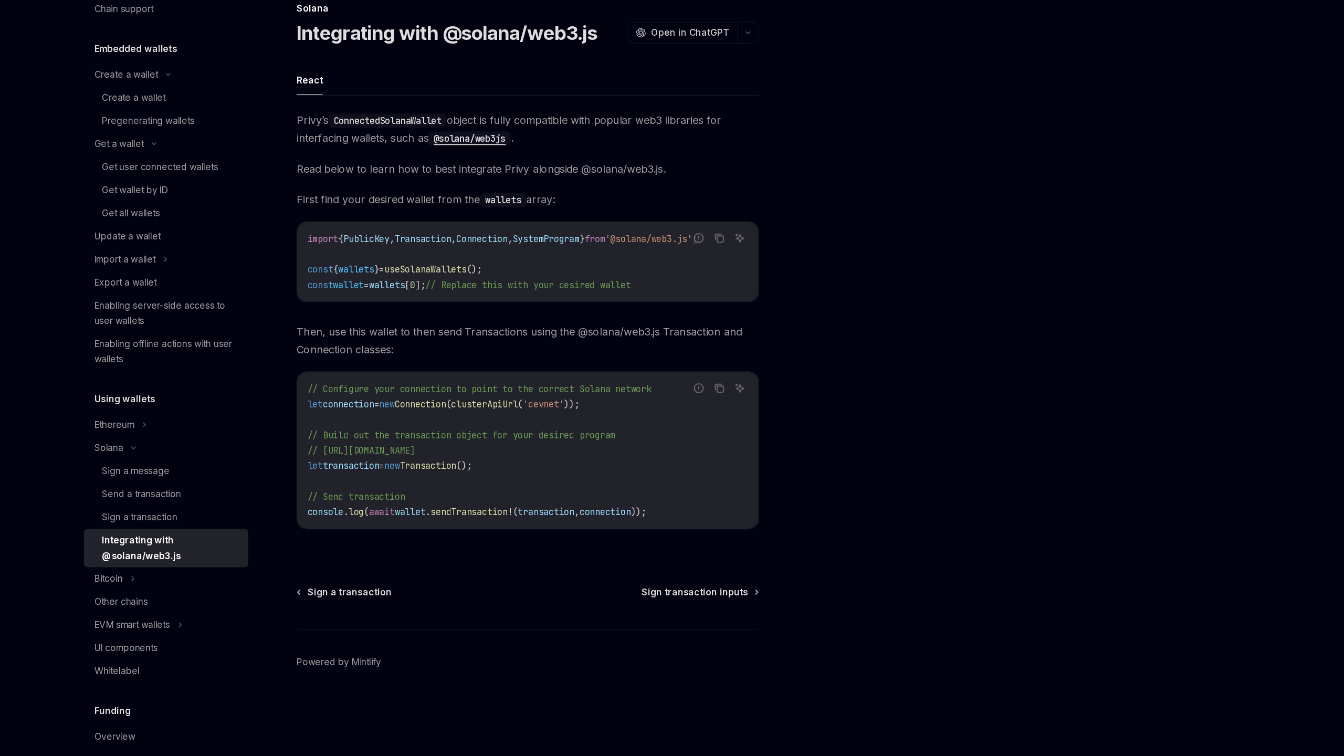
scroll to position [24, 0]
click at [610, 222] on span "Read below to learn how to best integrate Privy alongside @solana/web3.js." at bounding box center [665, 217] width 379 height 15
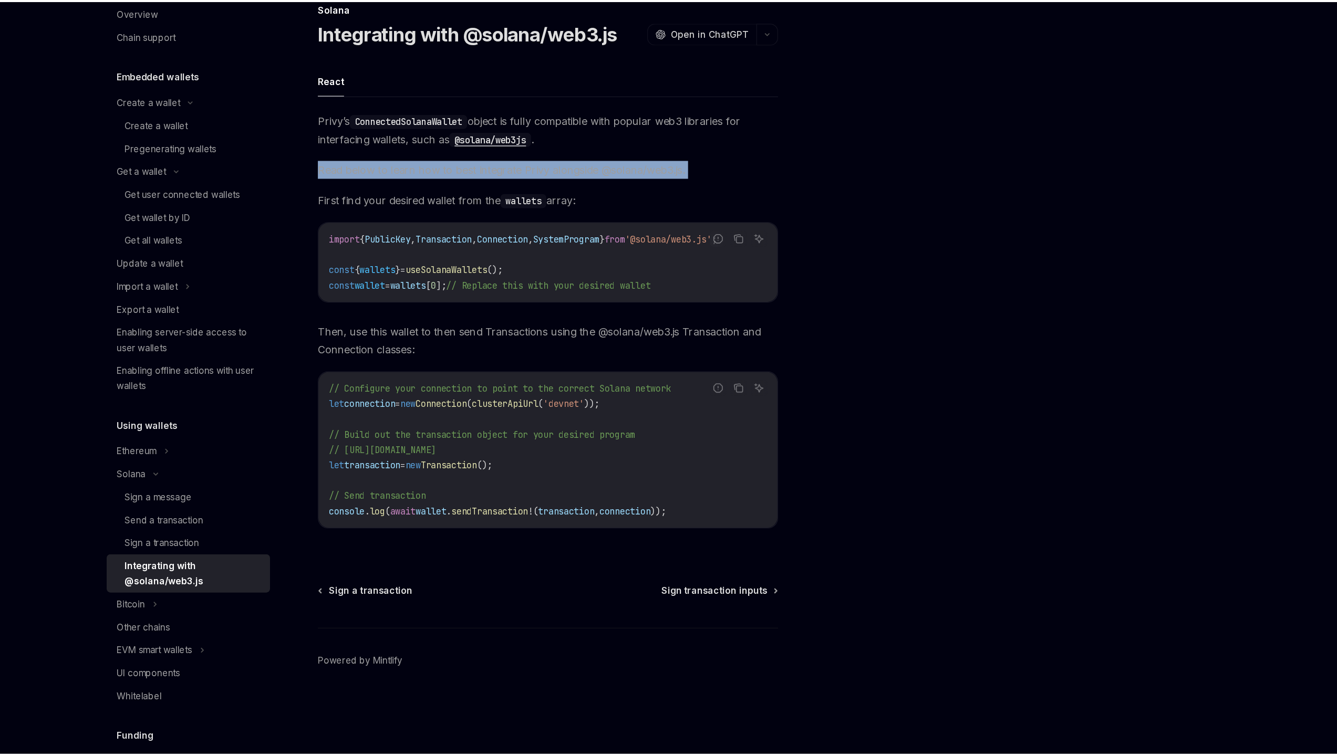
scroll to position [0, 0]
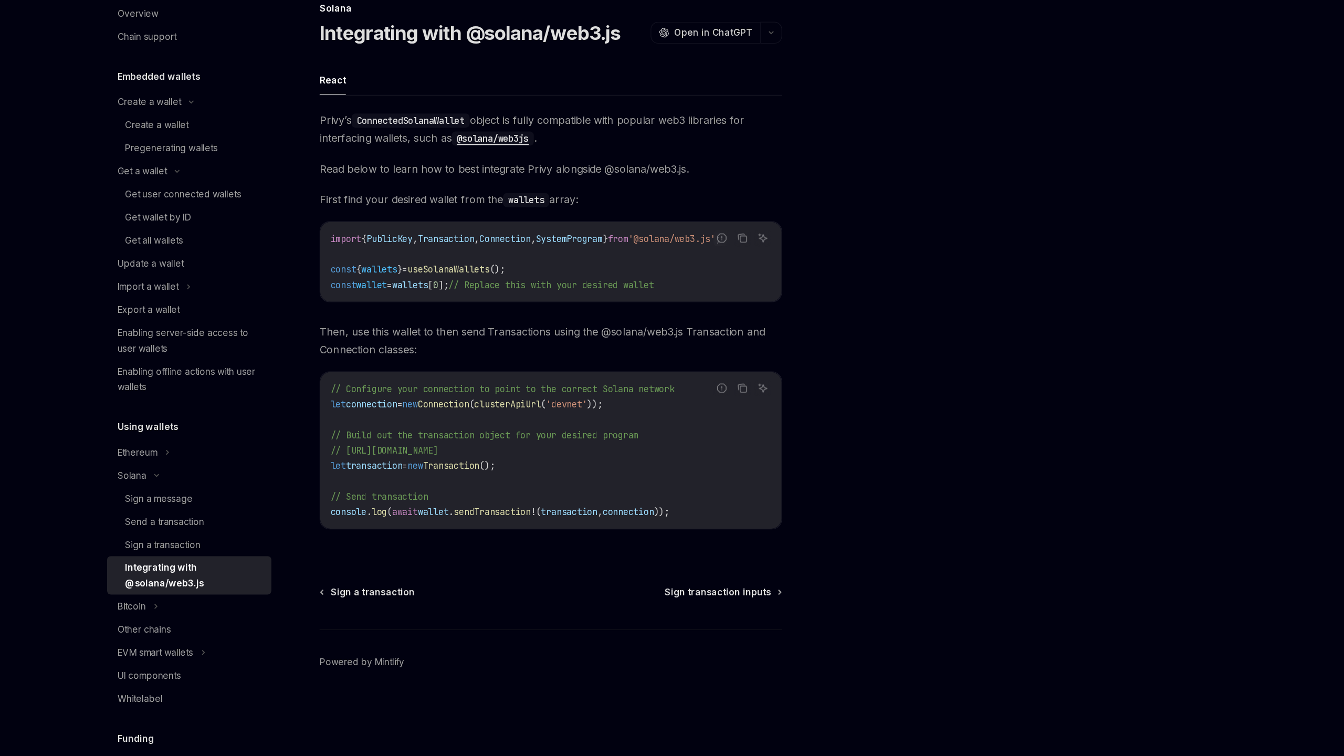
click at [591, 284] on code "import { PublicKey , Transaction , Connection , SystemProgram } from '@solana/w…" at bounding box center [665, 293] width 361 height 50
drag, startPoint x: 495, startPoint y: 443, endPoint x: 650, endPoint y: 446, distance: 155.0
click at [652, 447] on code "// Configure your connection to point to the correct Solana network let connect…" at bounding box center [665, 447] width 361 height 113
click at [650, 446] on code "// Configure your connection to point to the correct Solana network let connect…" at bounding box center [665, 447] width 361 height 113
click at [618, 458] on code "// Configure your connection to point to the correct Solana network let connect…" at bounding box center [665, 447] width 361 height 113
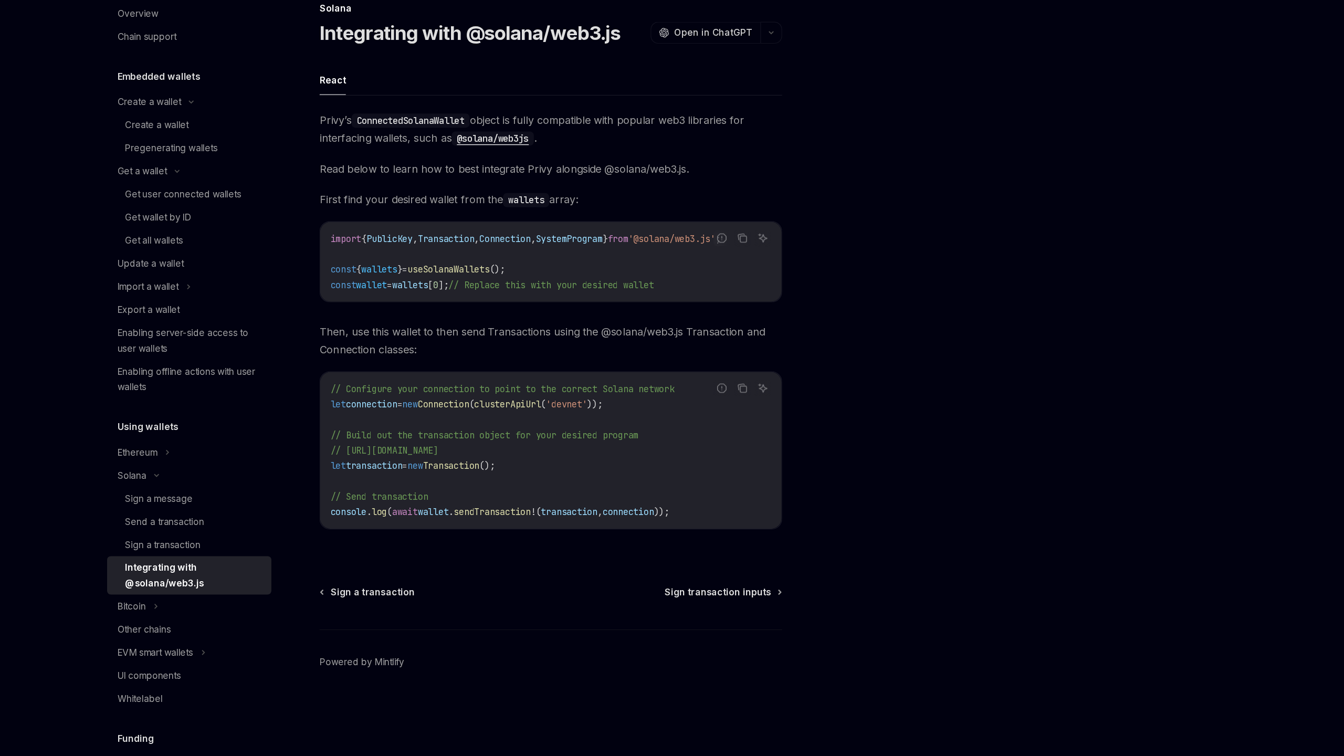
click at [618, 458] on code "// Configure your connection to point to the correct Solana network let connect…" at bounding box center [665, 447] width 361 height 113
click at [347, 572] on div "Bitcoin" at bounding box center [370, 575] width 134 height 19
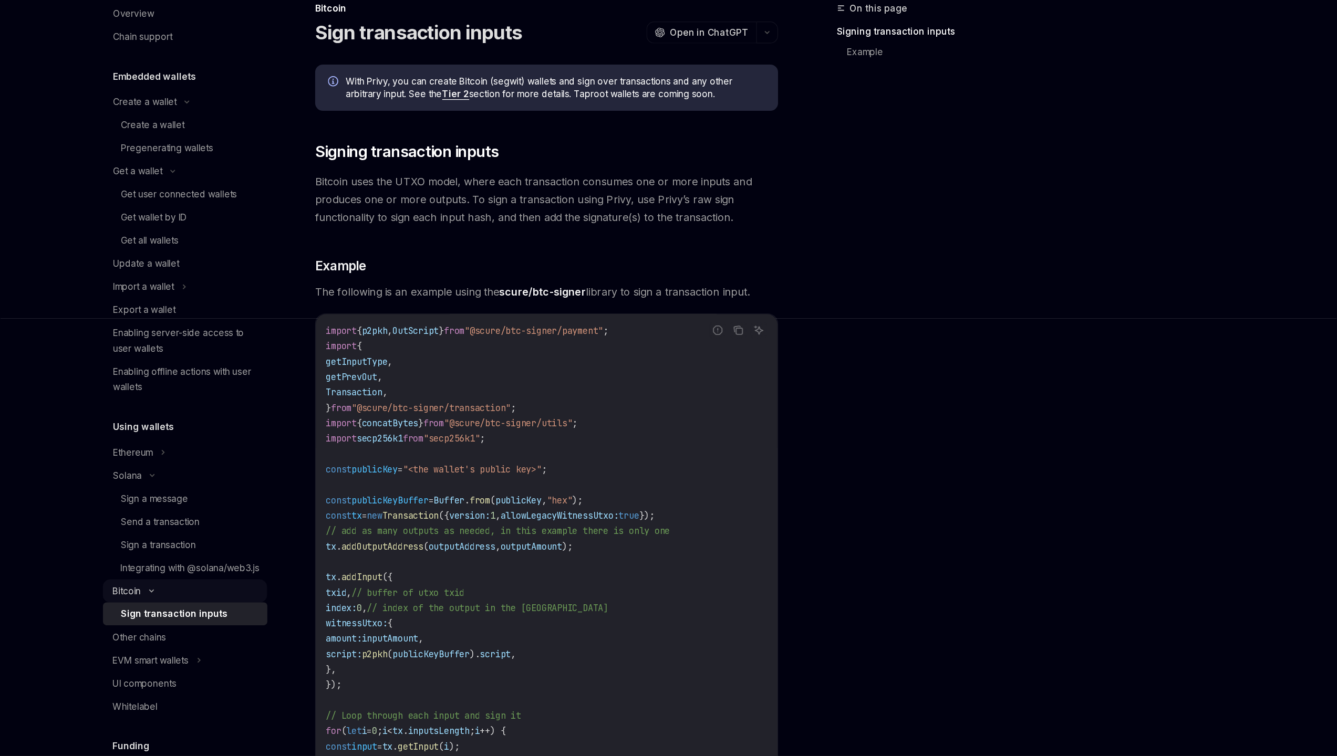
click at [347, 572] on div "Bitcoin" at bounding box center [366, 563] width 134 height 19
click at [363, 517] on link "Sign a transaction" at bounding box center [366, 525] width 134 height 19
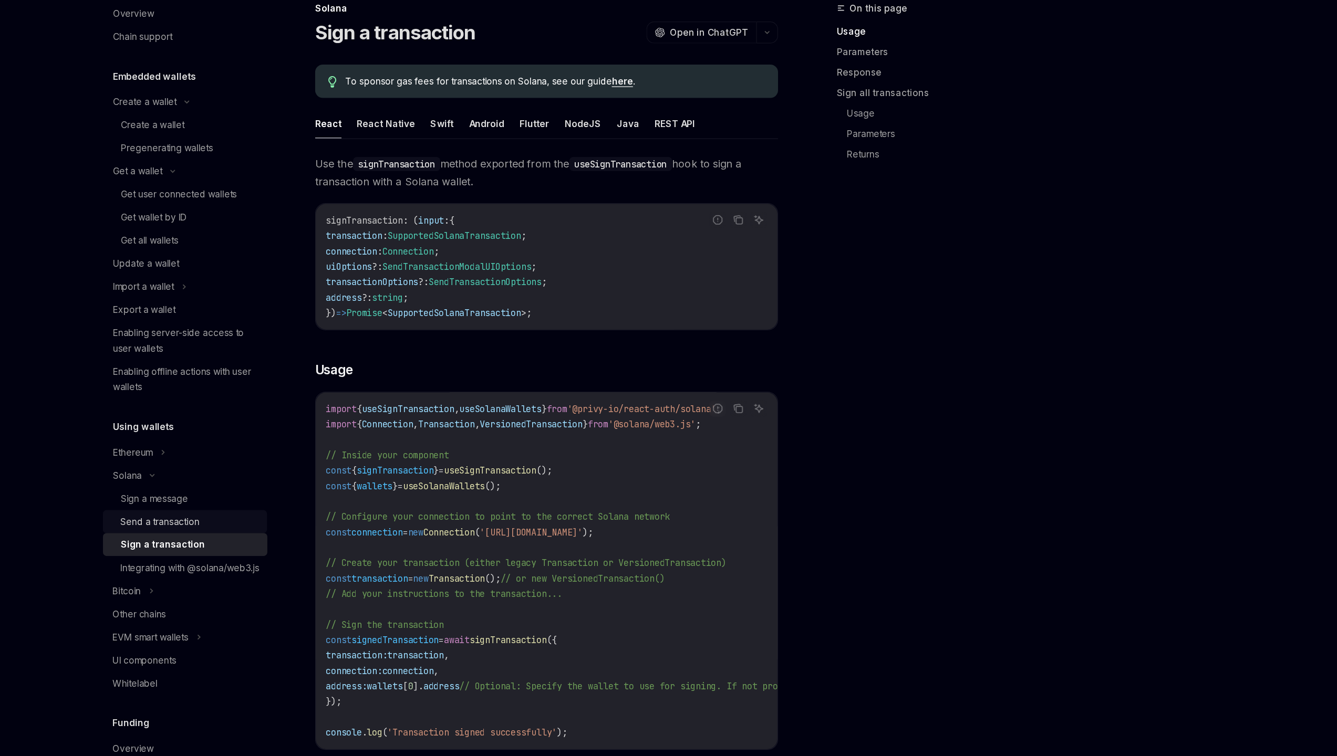
click at [364, 511] on div "Send a transaction" at bounding box center [346, 506] width 65 height 13
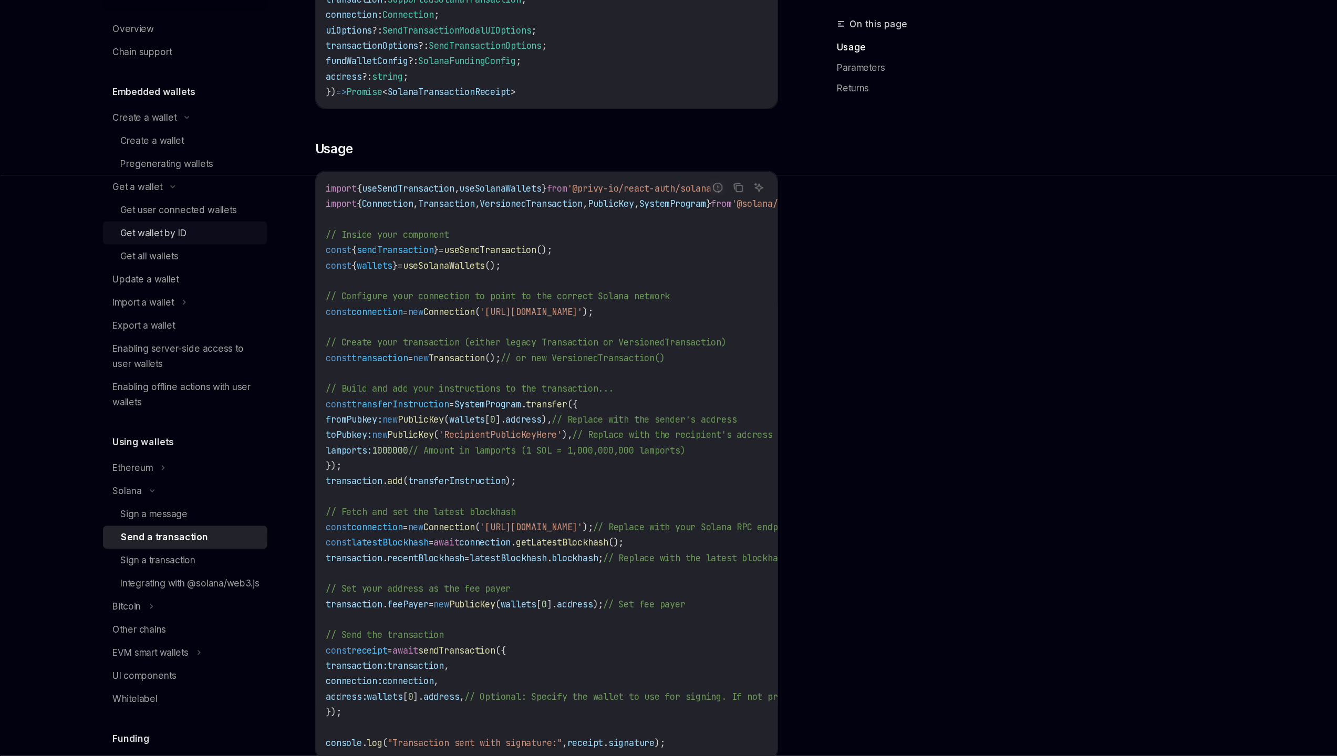
click at [349, 256] on div "Get wallet by ID" at bounding box center [341, 257] width 54 height 13
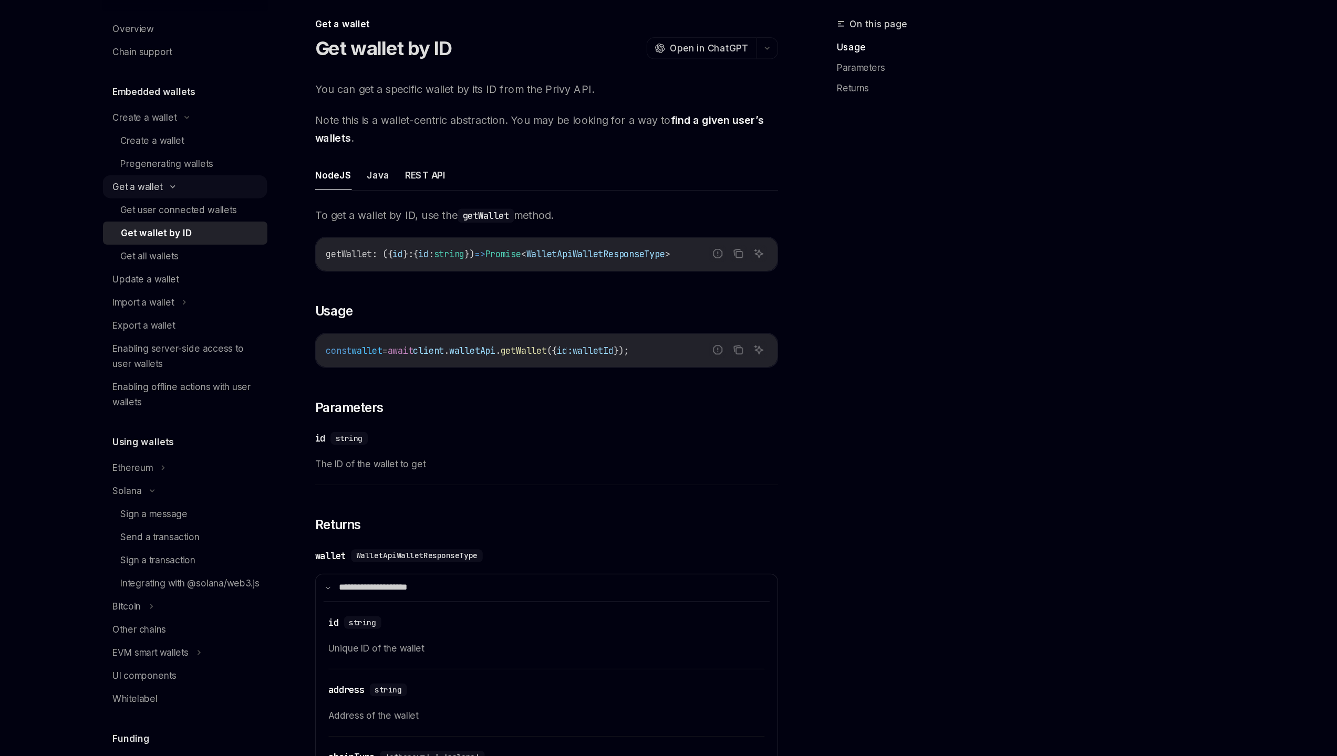
click at [379, 221] on div "Get a wallet" at bounding box center [366, 219] width 134 height 19
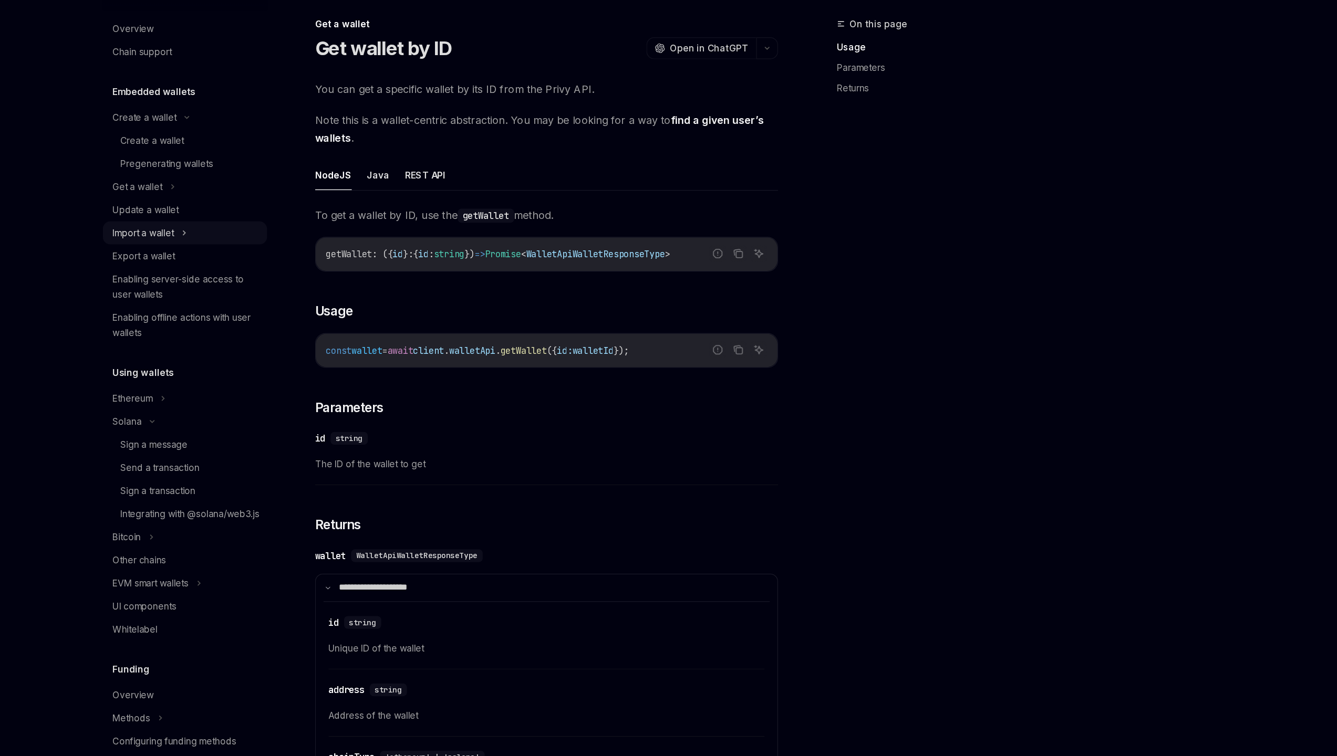
click at [367, 248] on div "Import a wallet" at bounding box center [366, 257] width 134 height 19
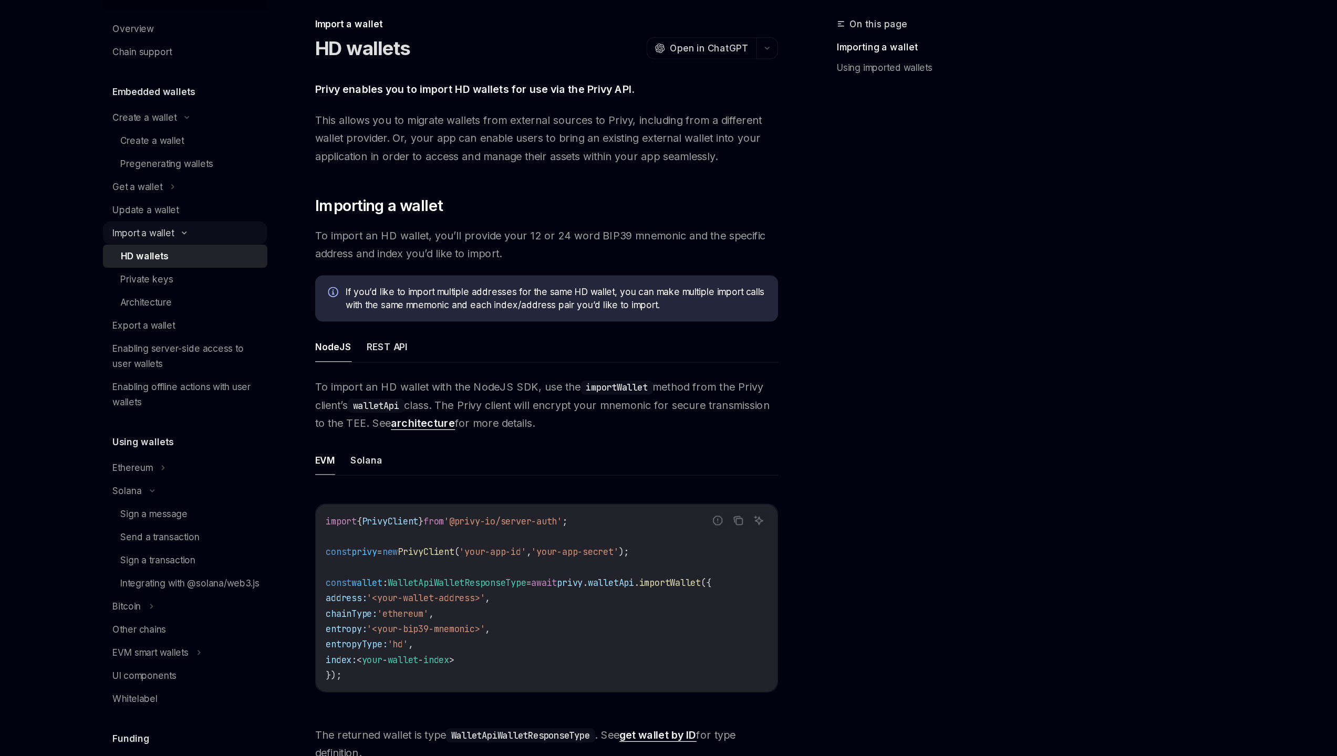
click at [367, 248] on div "Import a wallet" at bounding box center [366, 257] width 134 height 19
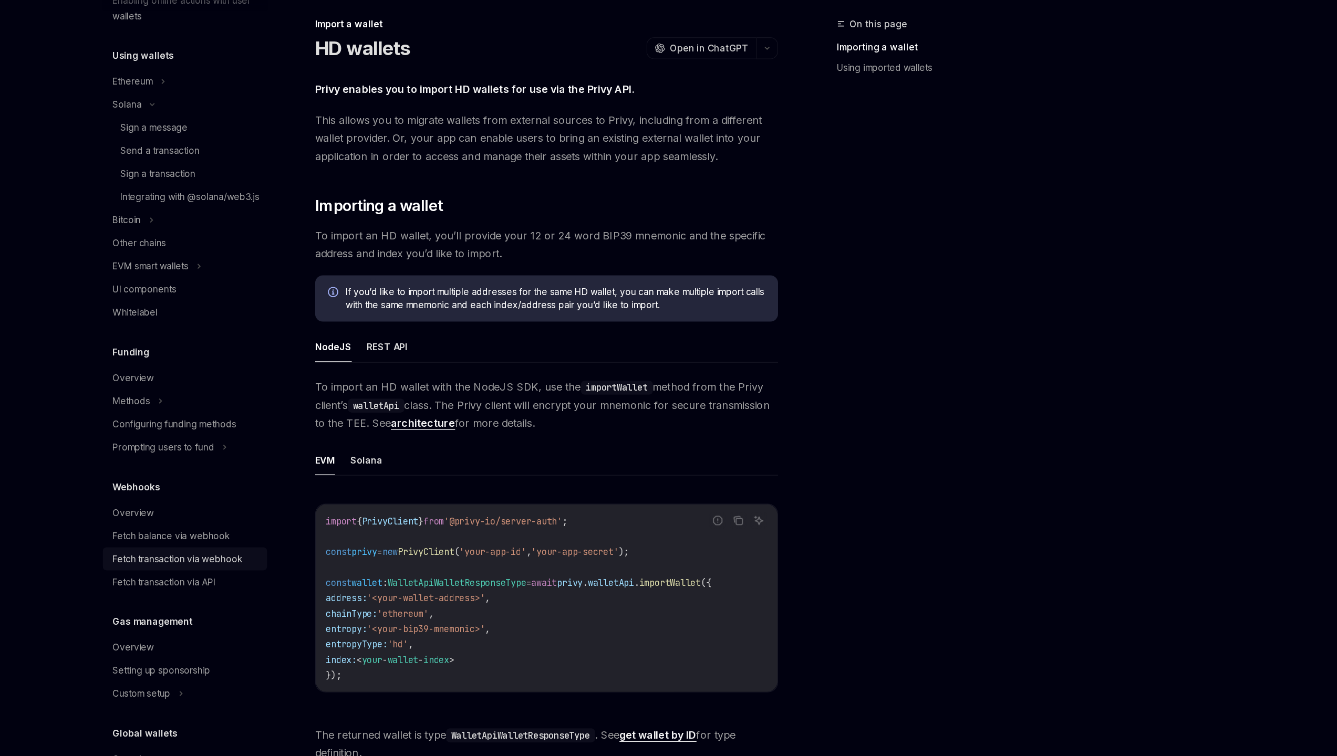
scroll to position [272, 0]
click at [376, 546] on div "Fetch transaction via API" at bounding box center [349, 543] width 84 height 13
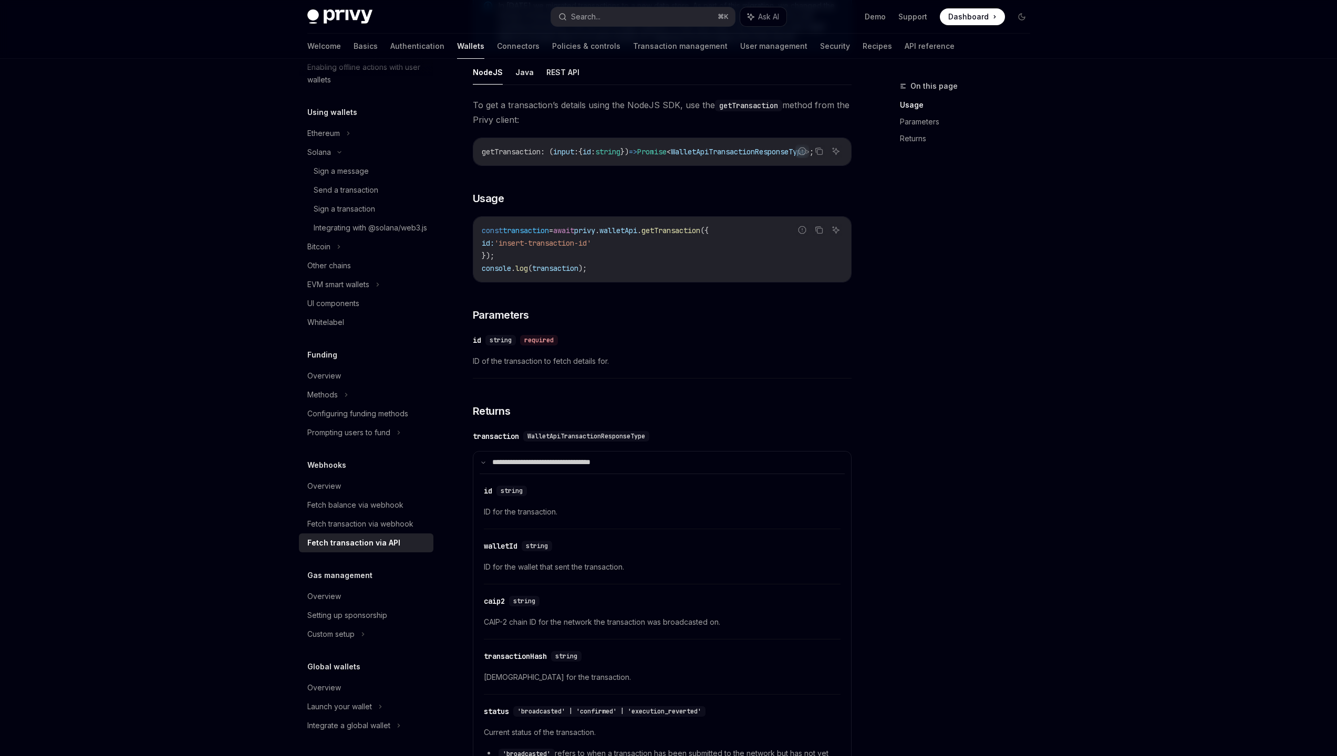
scroll to position [193, 0]
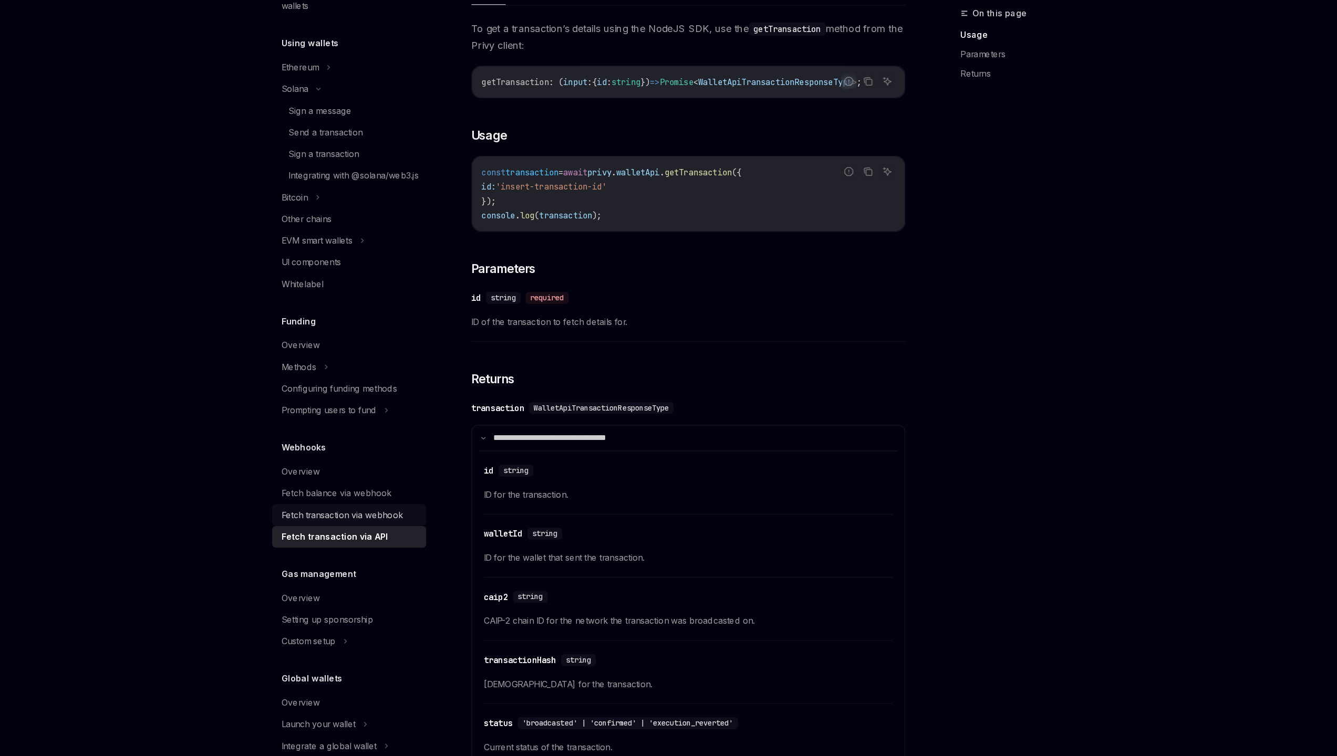
click at [326, 521] on div "Fetch transaction via webhook" at bounding box center [360, 524] width 106 height 13
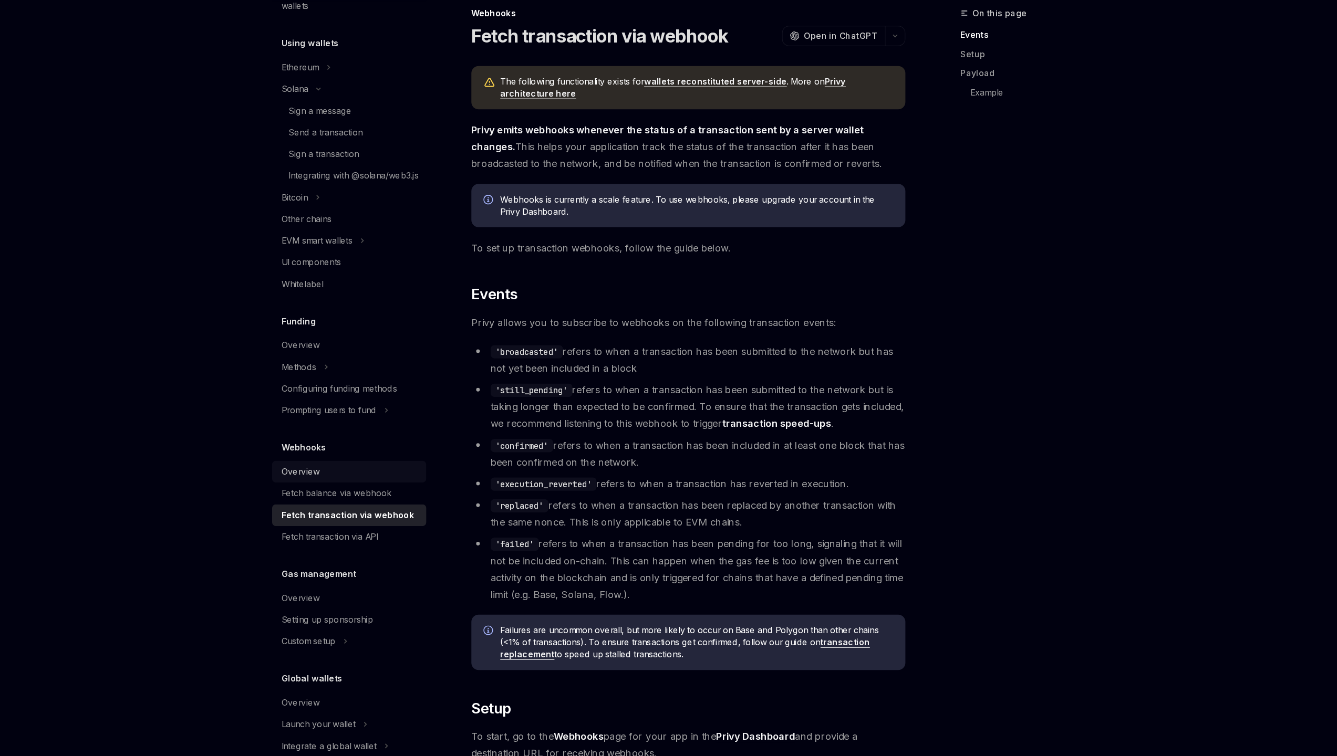
click at [376, 495] on link "Overview" at bounding box center [366, 486] width 134 height 19
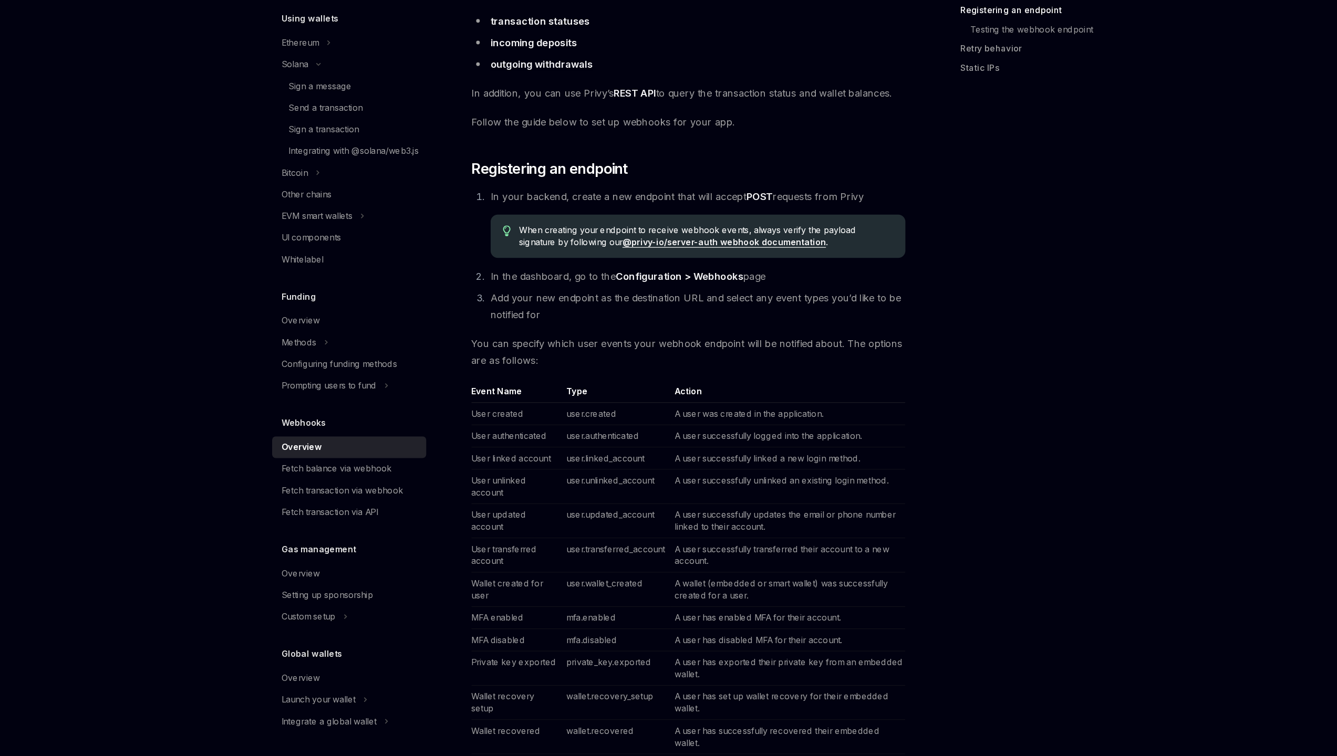
scroll to position [54, 0]
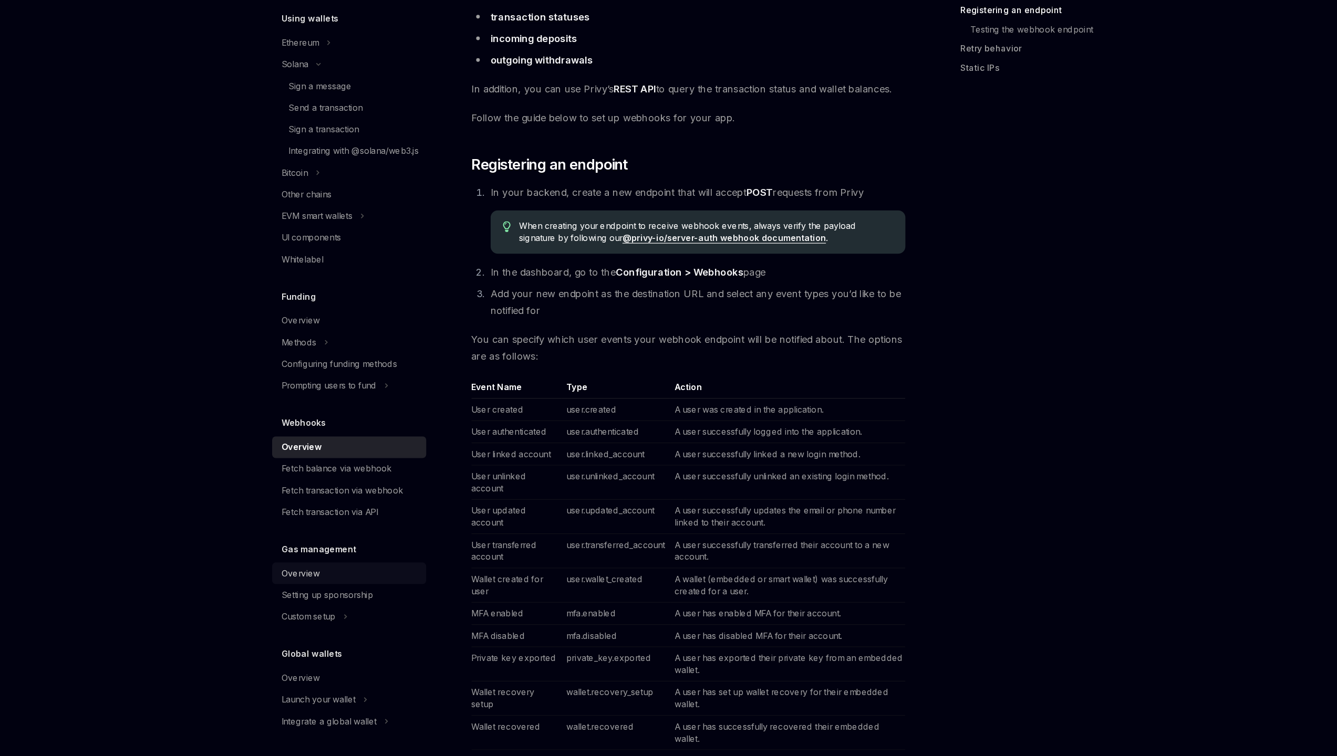
click at [330, 593] on div "Overview" at bounding box center [324, 596] width 34 height 13
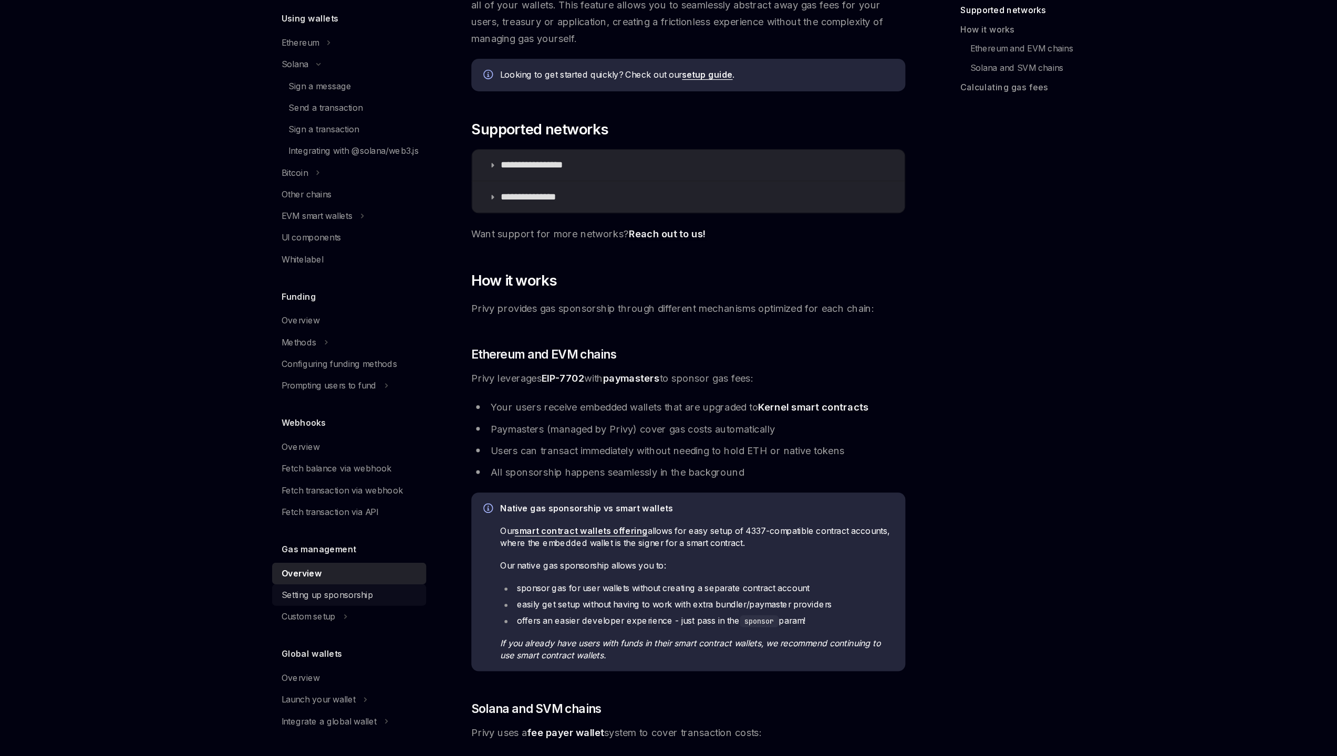
click at [369, 623] on link "Setting up sponsorship" at bounding box center [366, 615] width 134 height 19
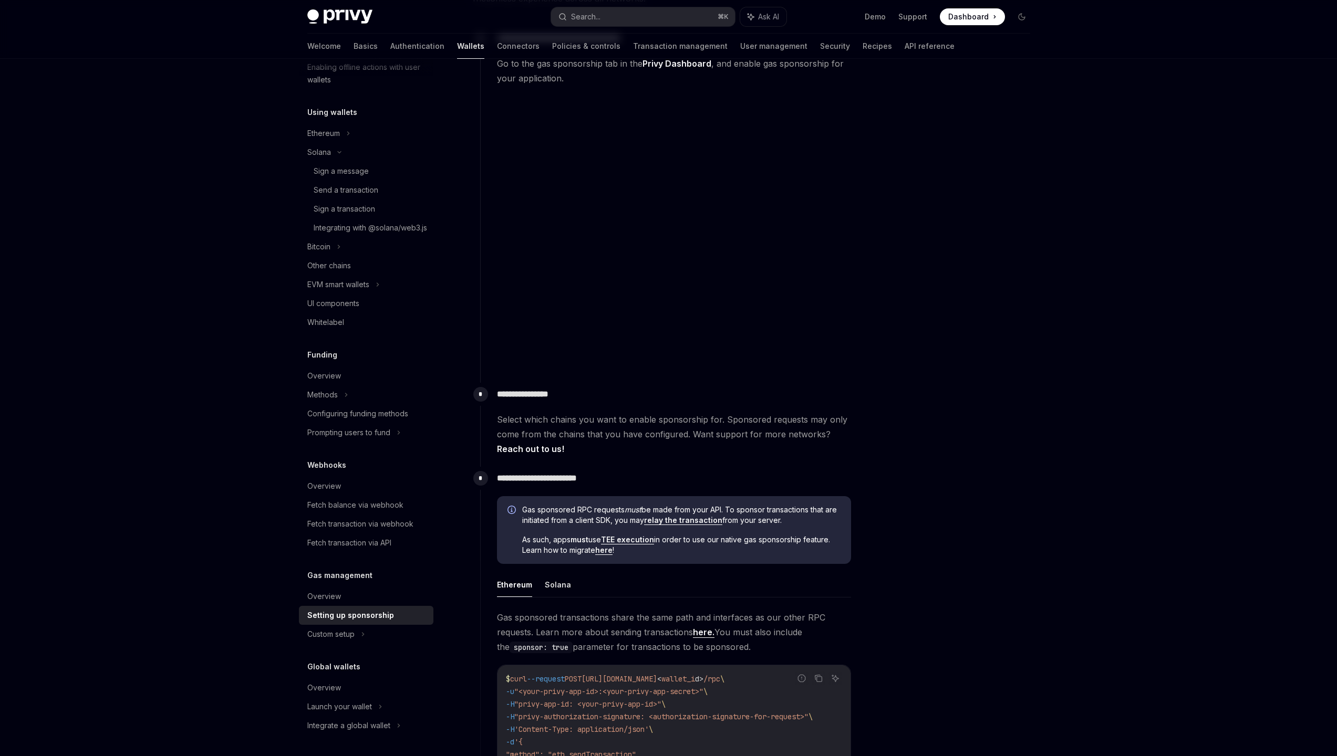
scroll to position [199, 0]
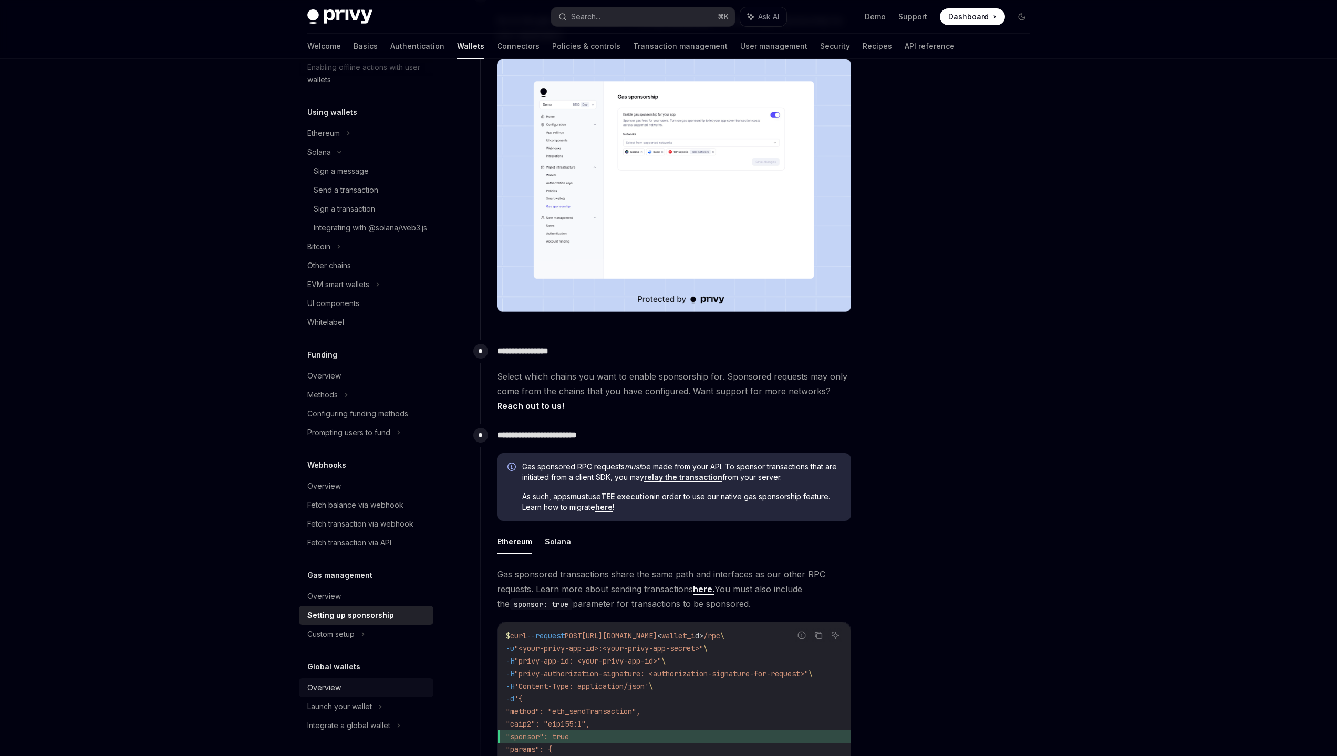
click at [326, 684] on div "Overview" at bounding box center [324, 688] width 34 height 13
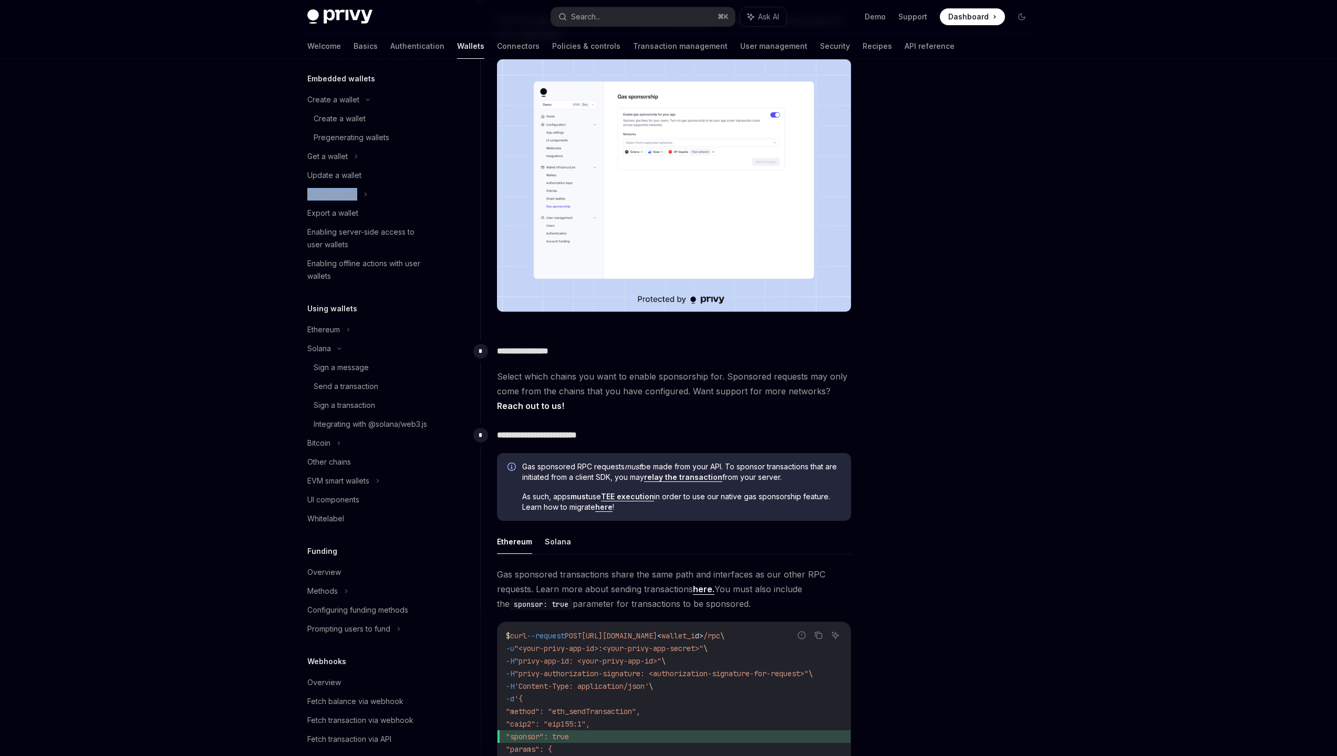
scroll to position [0, 0]
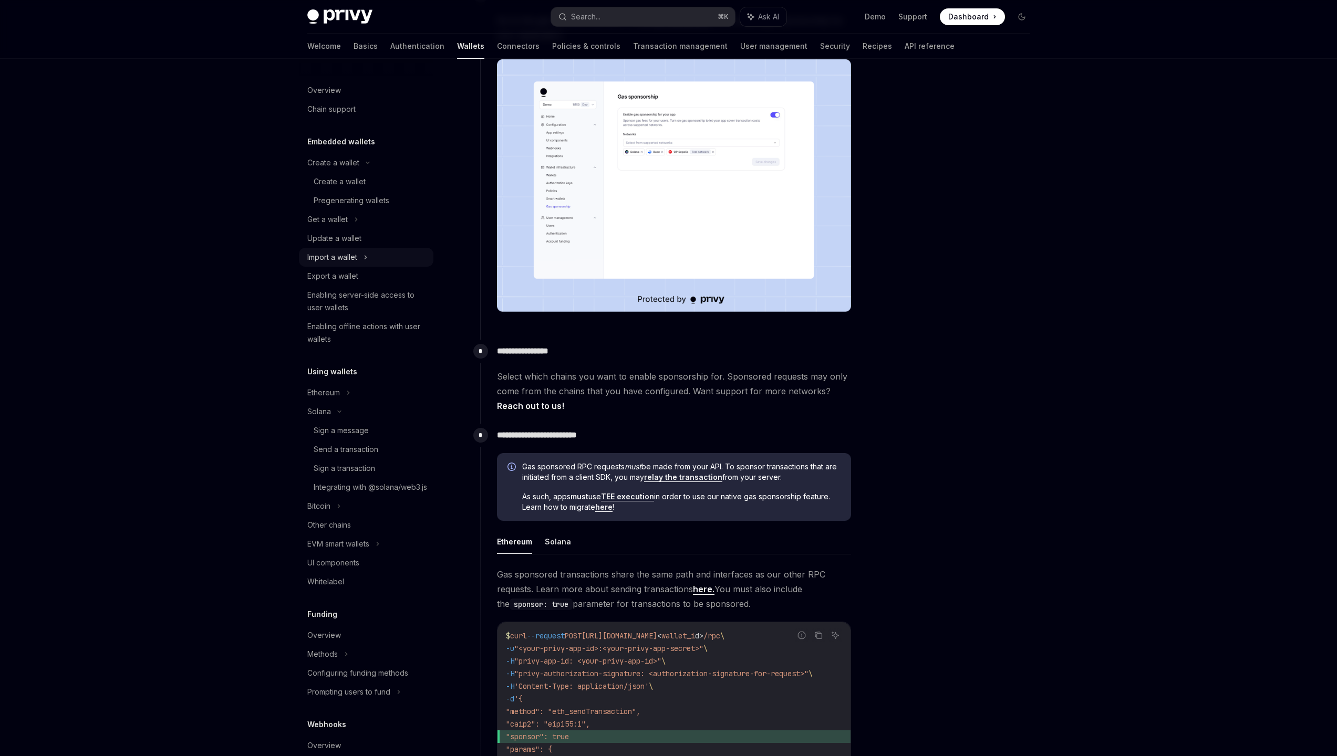
click at [348, 261] on div "Import a wallet" at bounding box center [332, 257] width 50 height 13
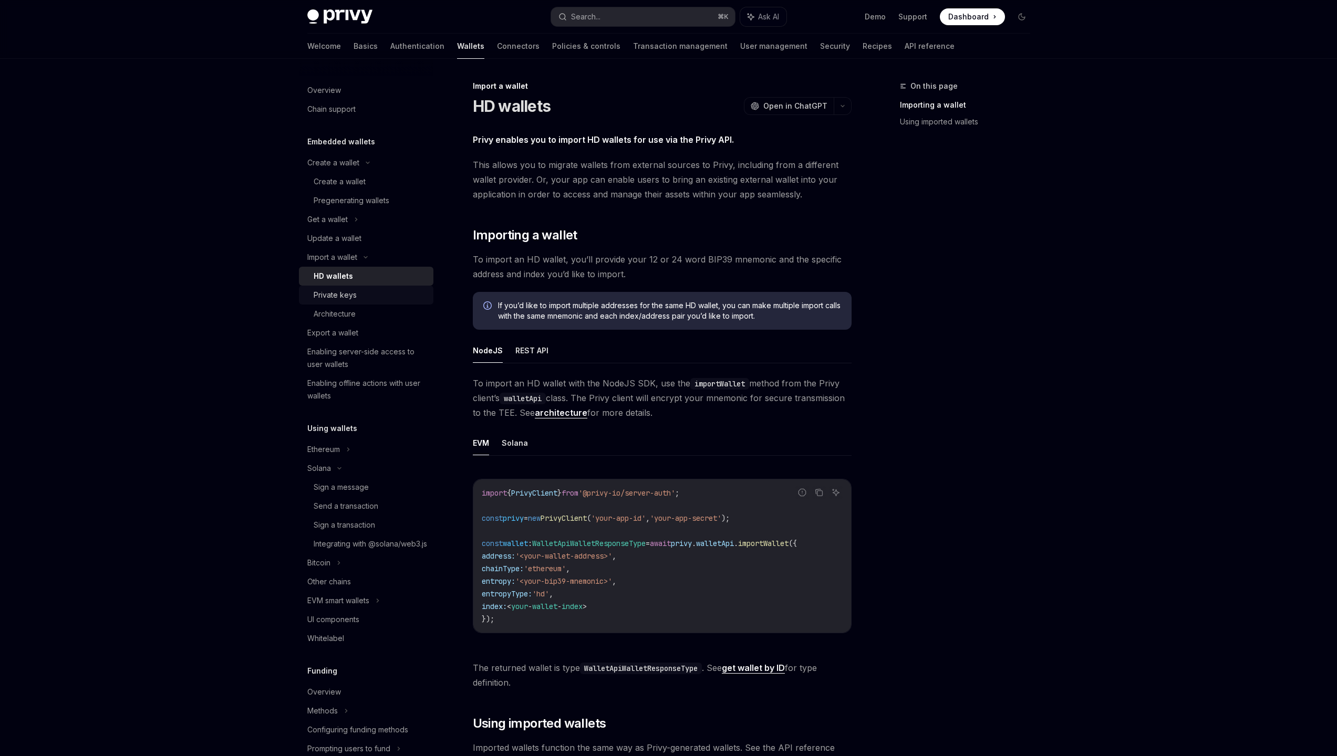
click at [365, 303] on link "Private keys" at bounding box center [366, 295] width 134 height 19
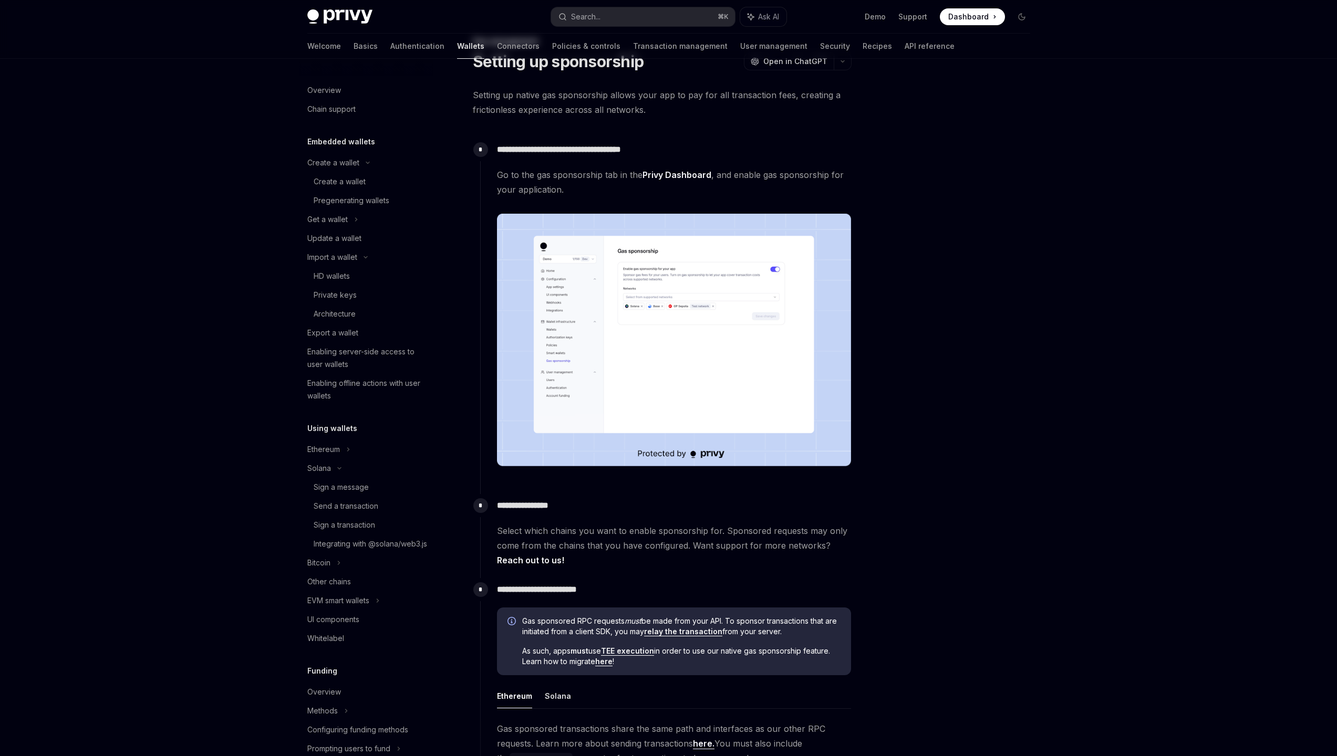
scroll to position [329, 0]
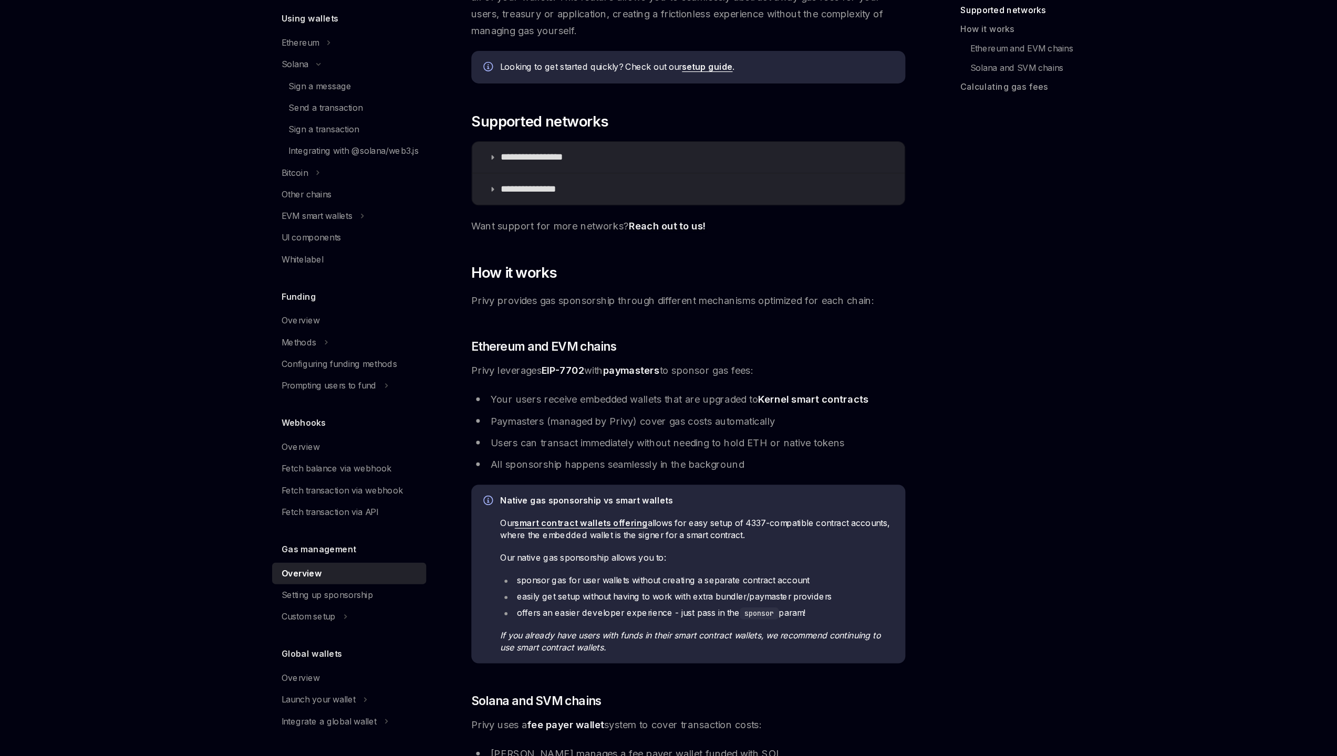
scroll to position [54, 0]
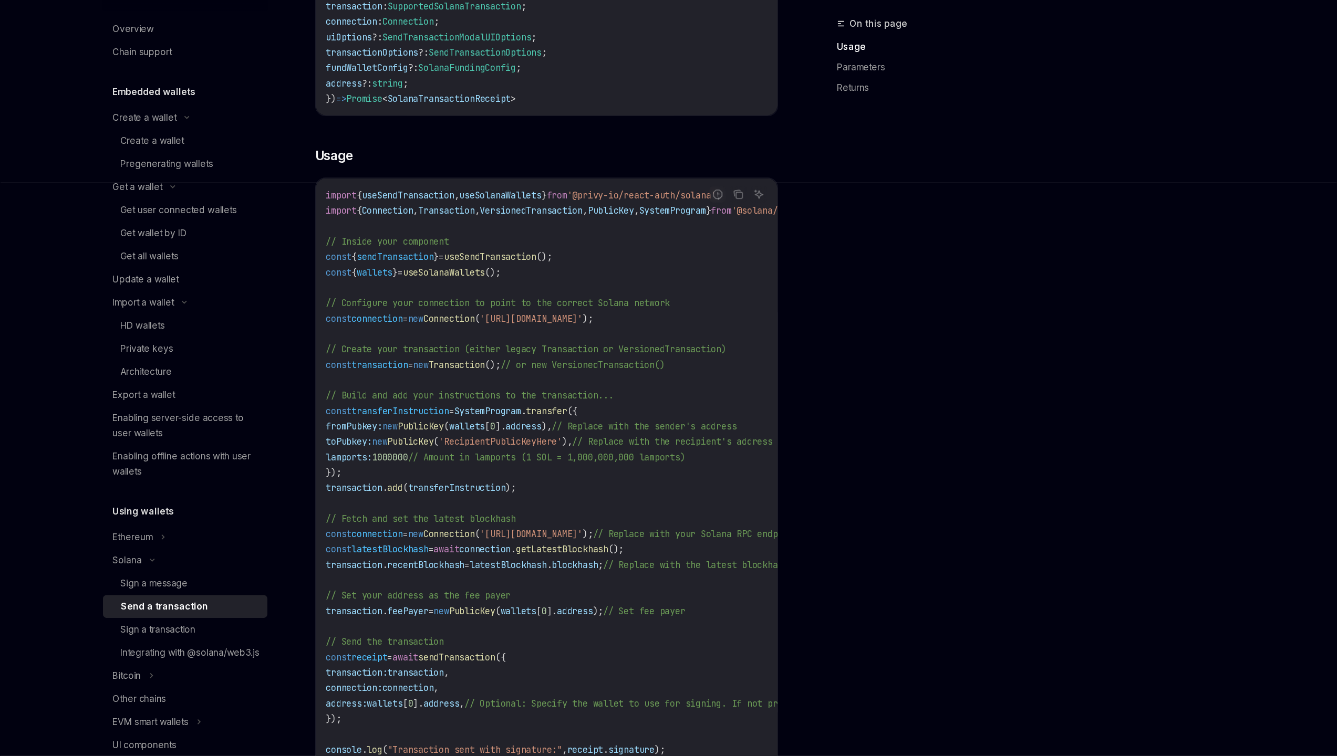
scroll to position [253, 0]
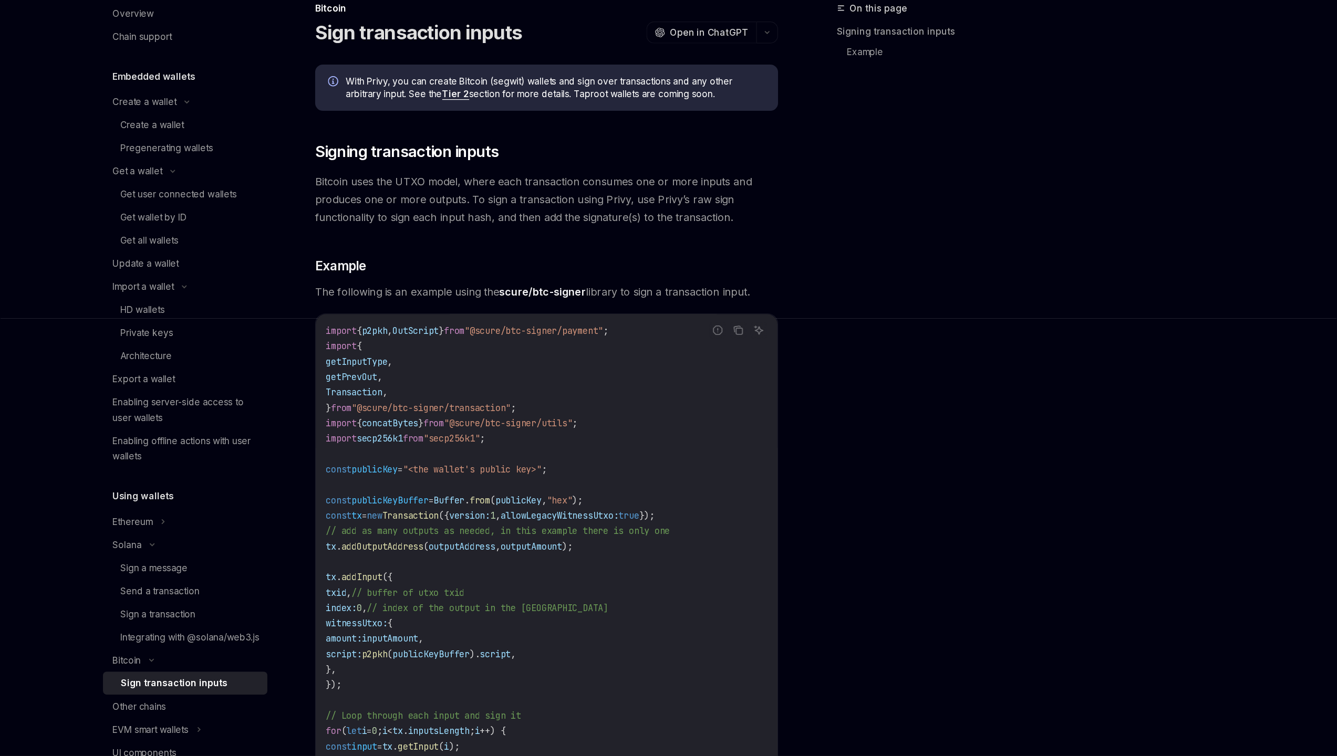
scroll to position [244, 0]
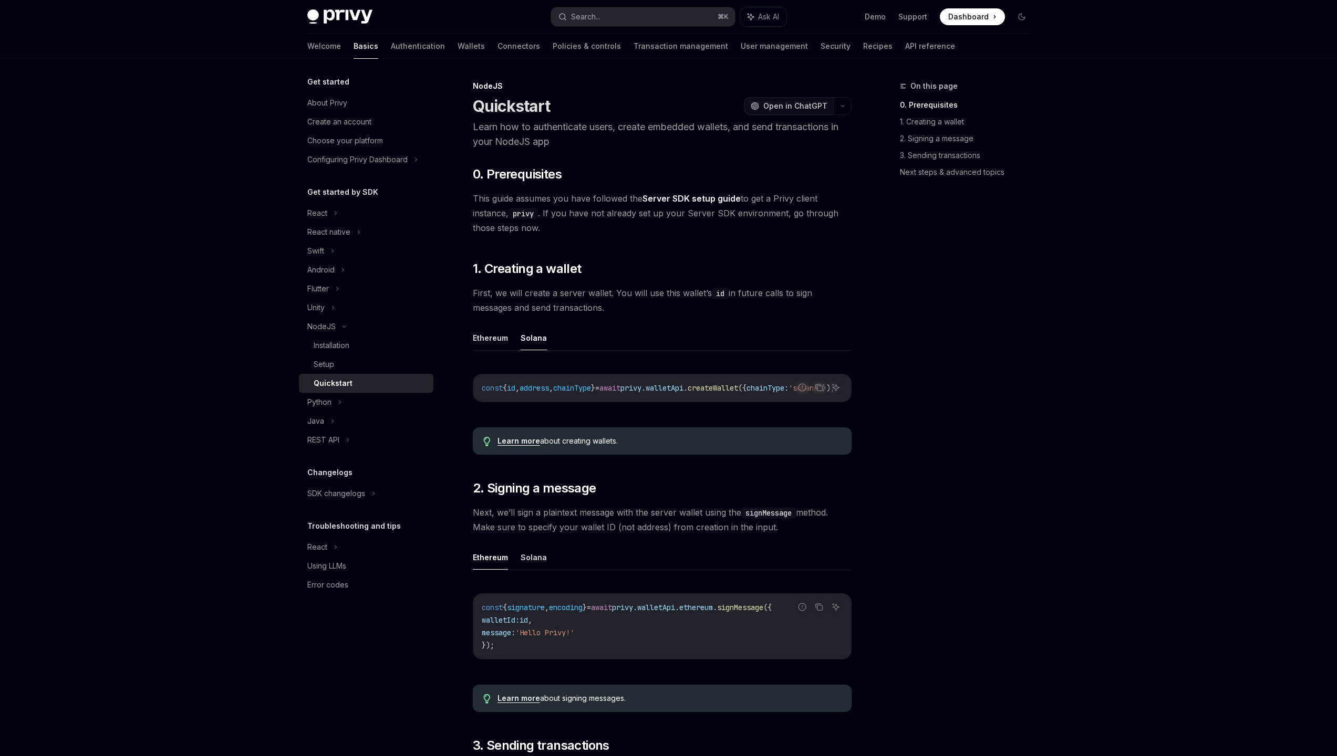
click at [822, 108] on span "Open in ChatGPT" at bounding box center [795, 106] width 64 height 11
type textarea "*"
